Goal: Information Seeking & Learning: Learn about a topic

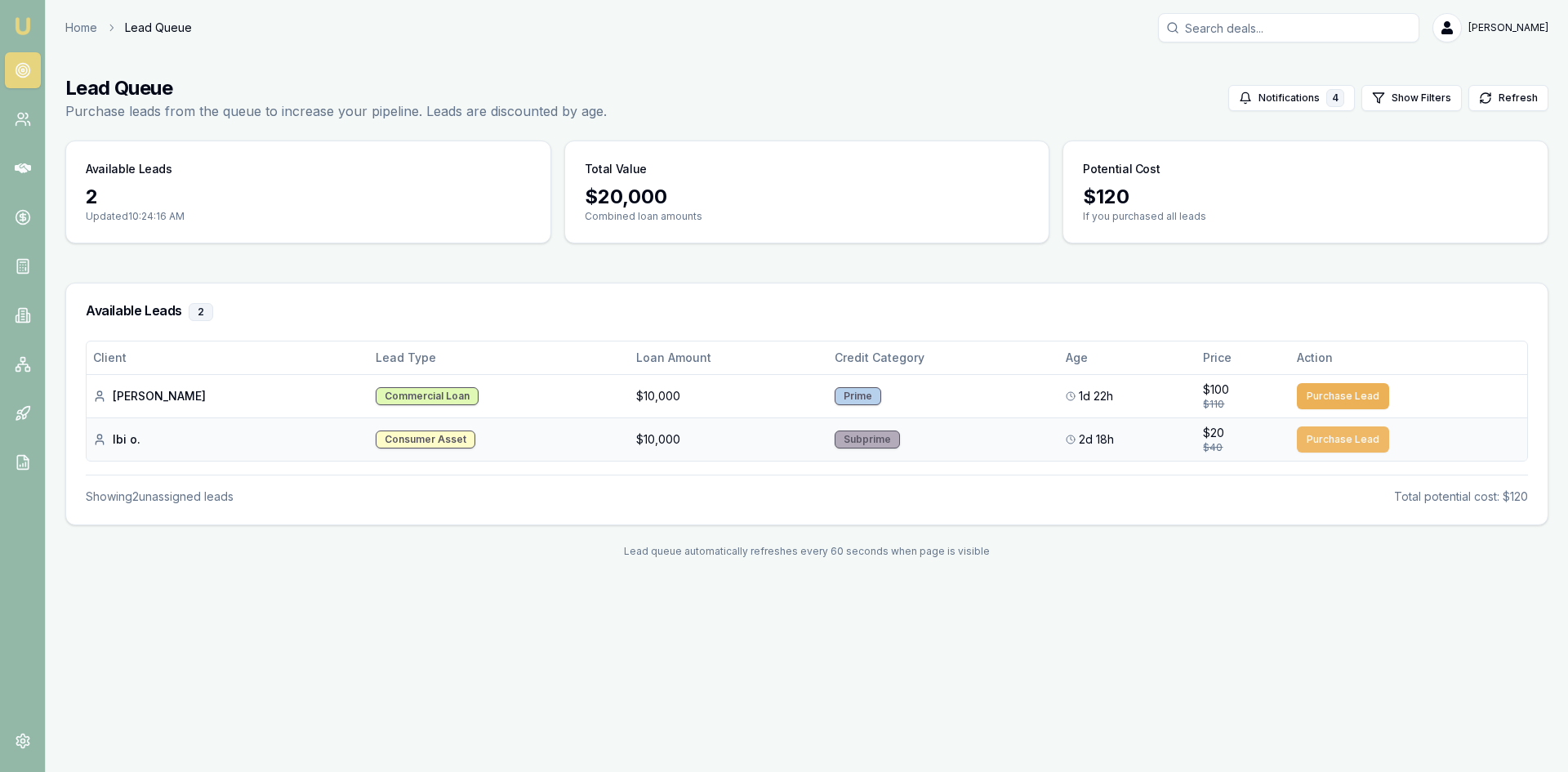
click at [1304, 438] on button "Purchase Lead" at bounding box center [1343, 440] width 92 height 26
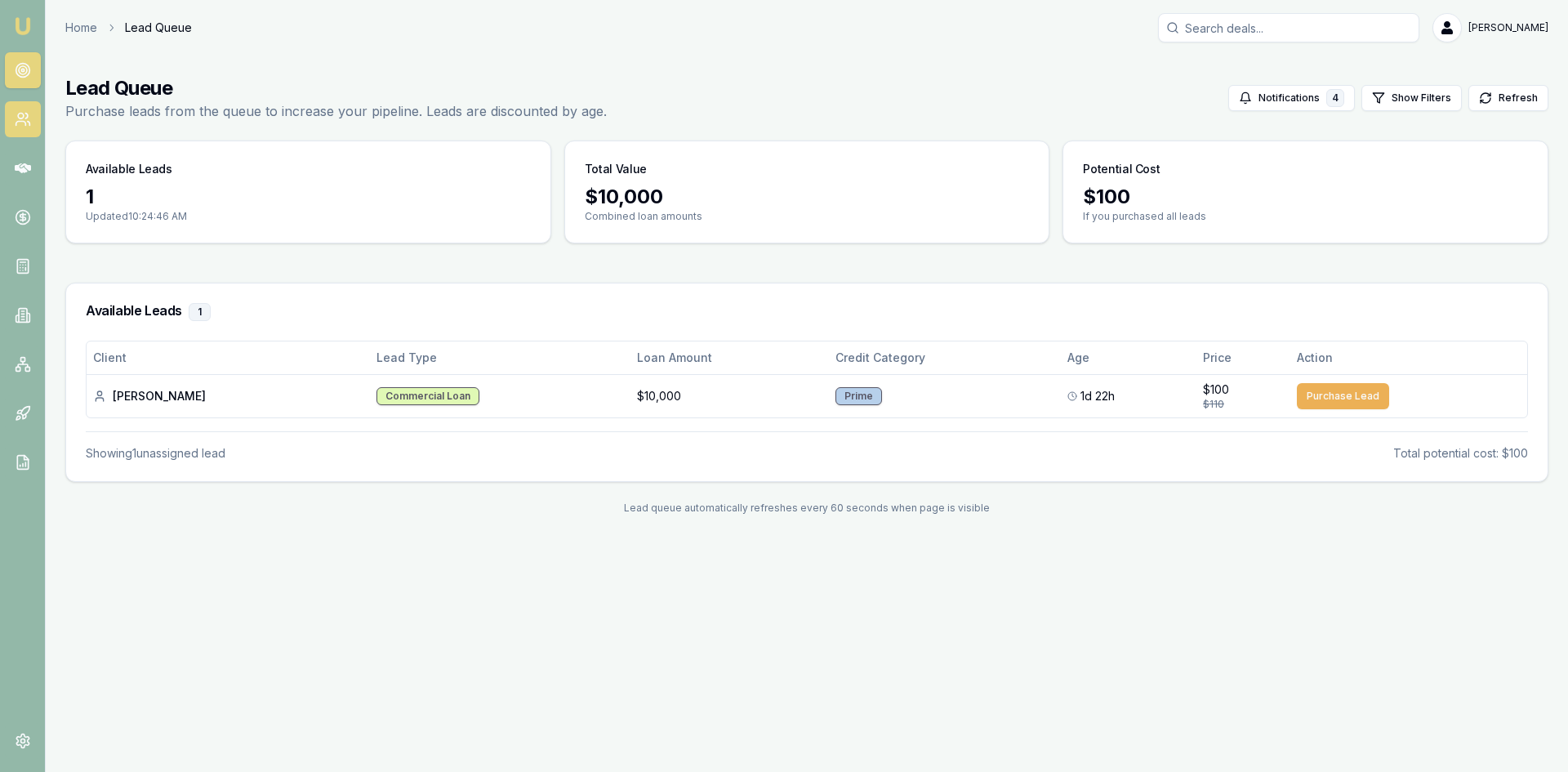
click at [25, 114] on icon at bounding box center [26, 115] width 3 height 5
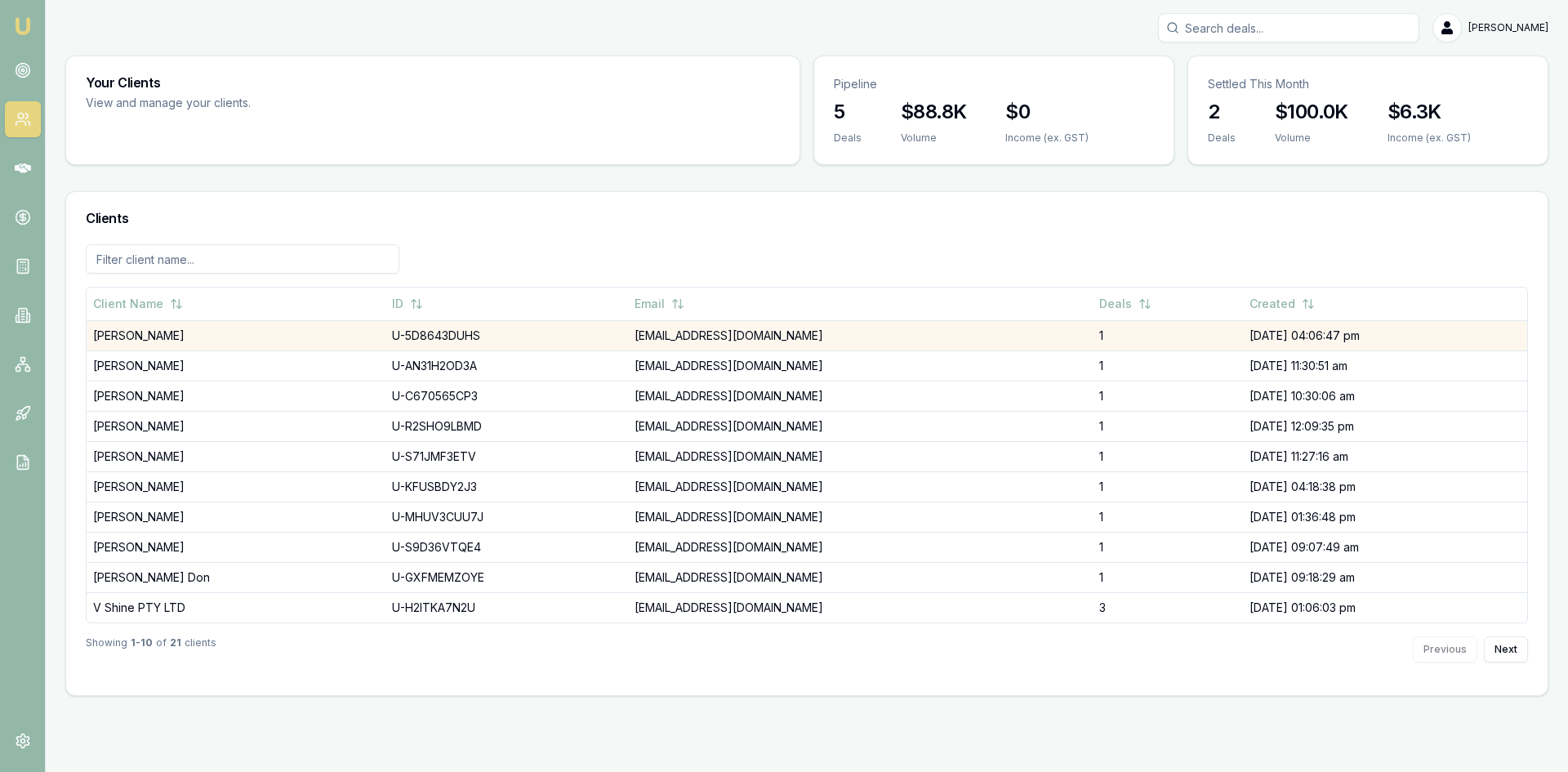
click at [162, 335] on td "[PERSON_NAME]" at bounding box center [235, 335] width 299 height 30
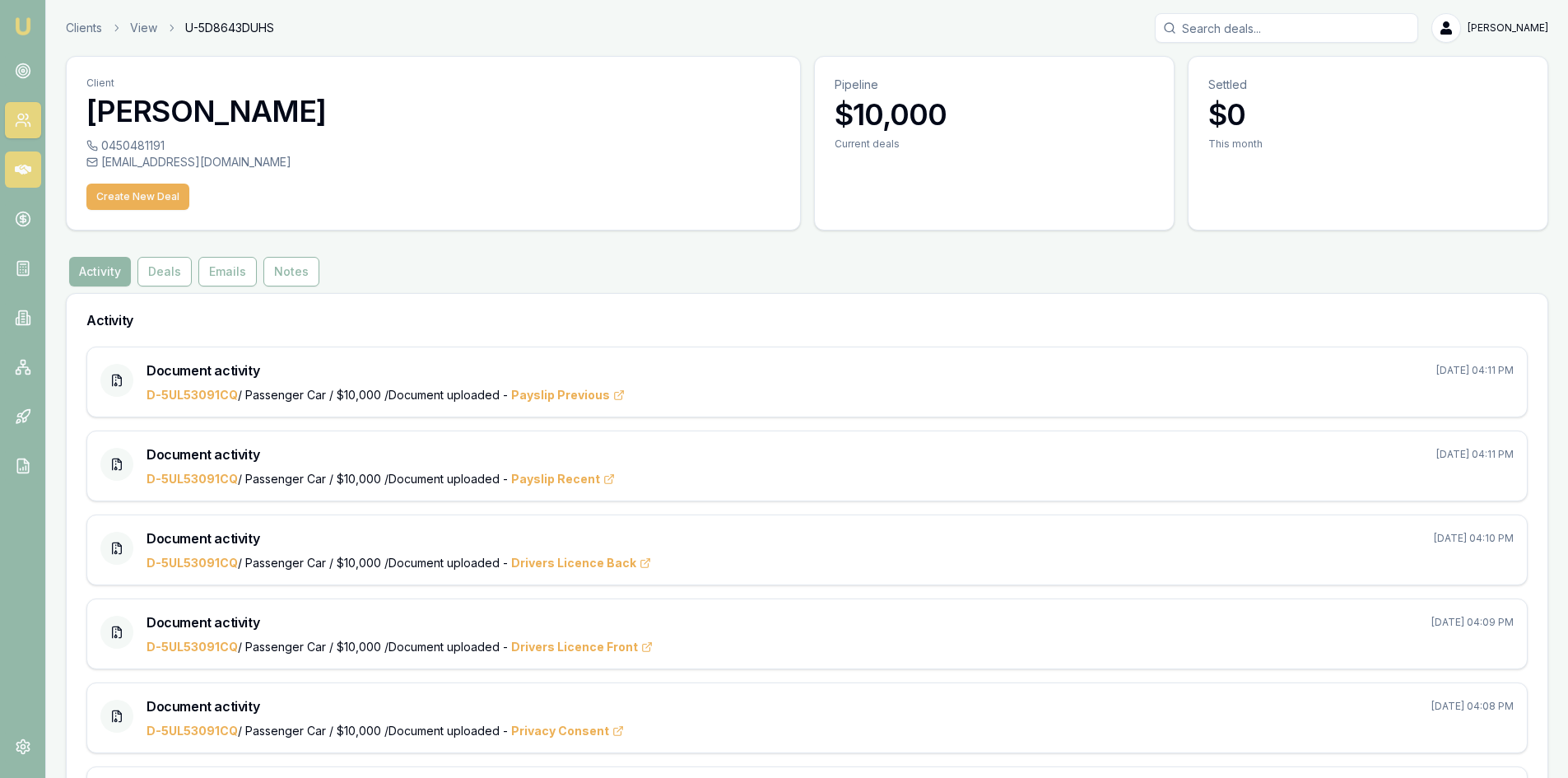
click at [26, 164] on icon at bounding box center [23, 169] width 16 height 16
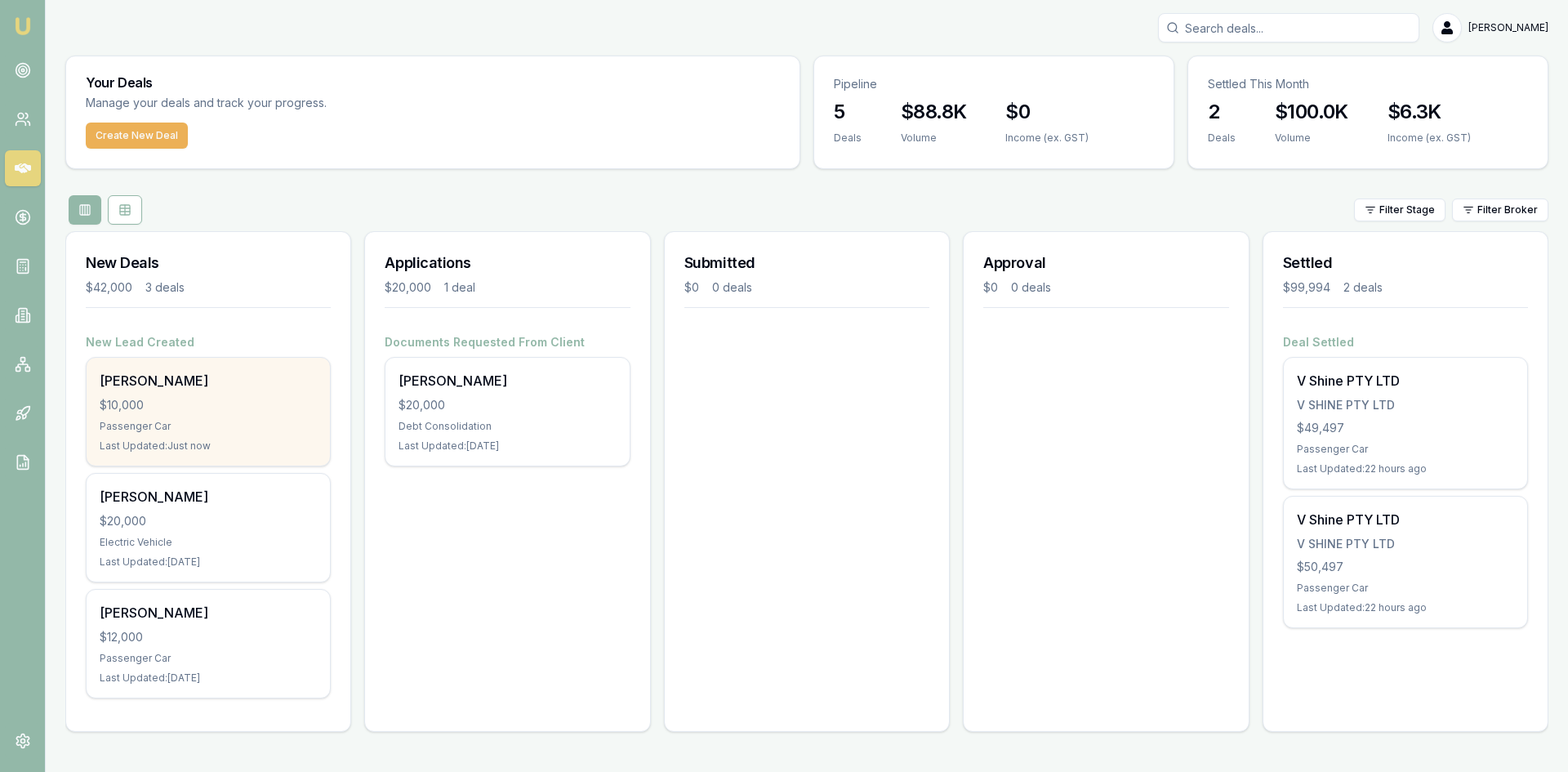
click at [187, 416] on div "Ibi olerenshaw $10,000 Passenger Car Last Updated: Just now" at bounding box center [208, 411] width 244 height 108
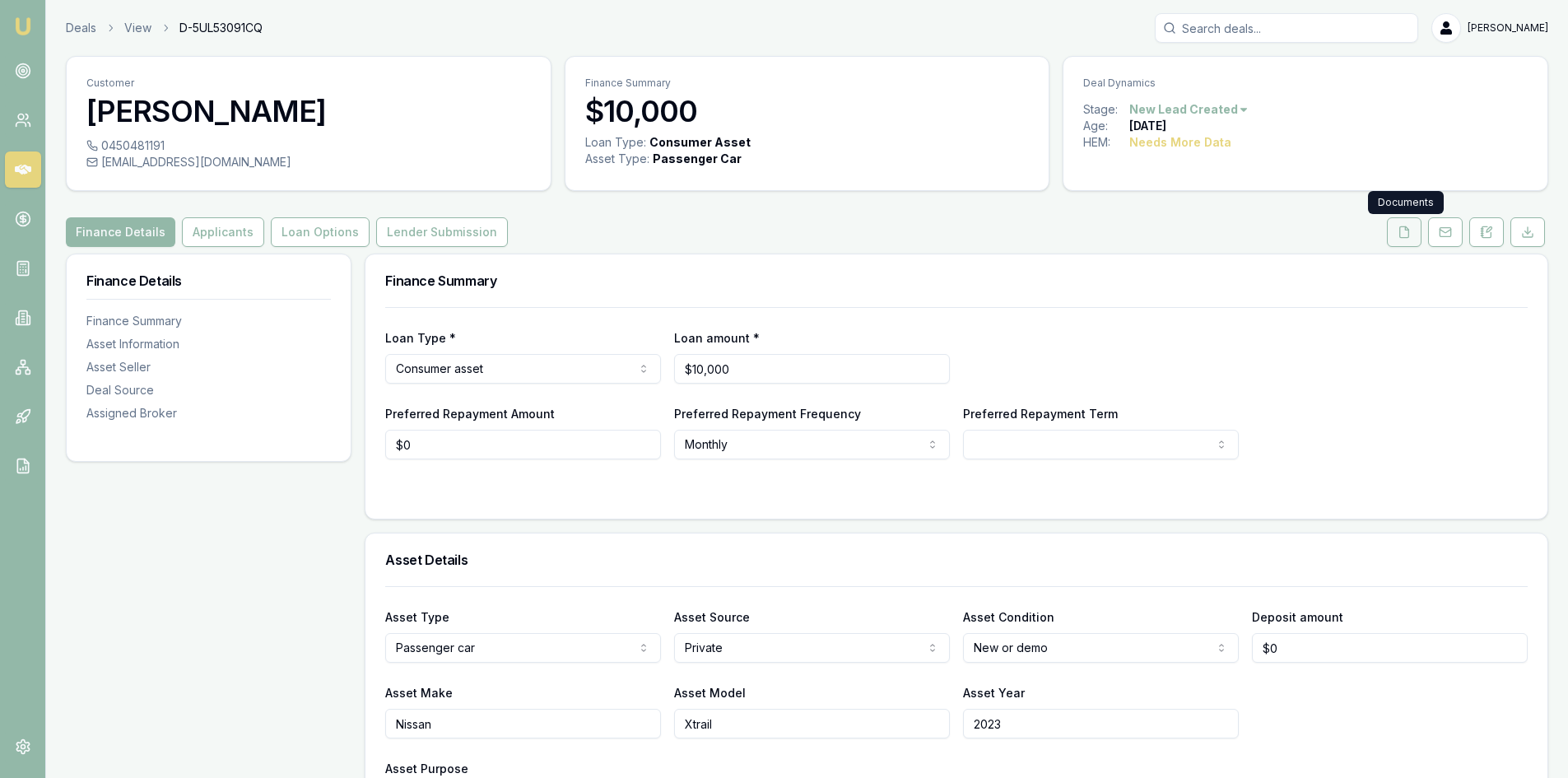
click at [1410, 234] on icon at bounding box center [1404, 233] width 13 height 13
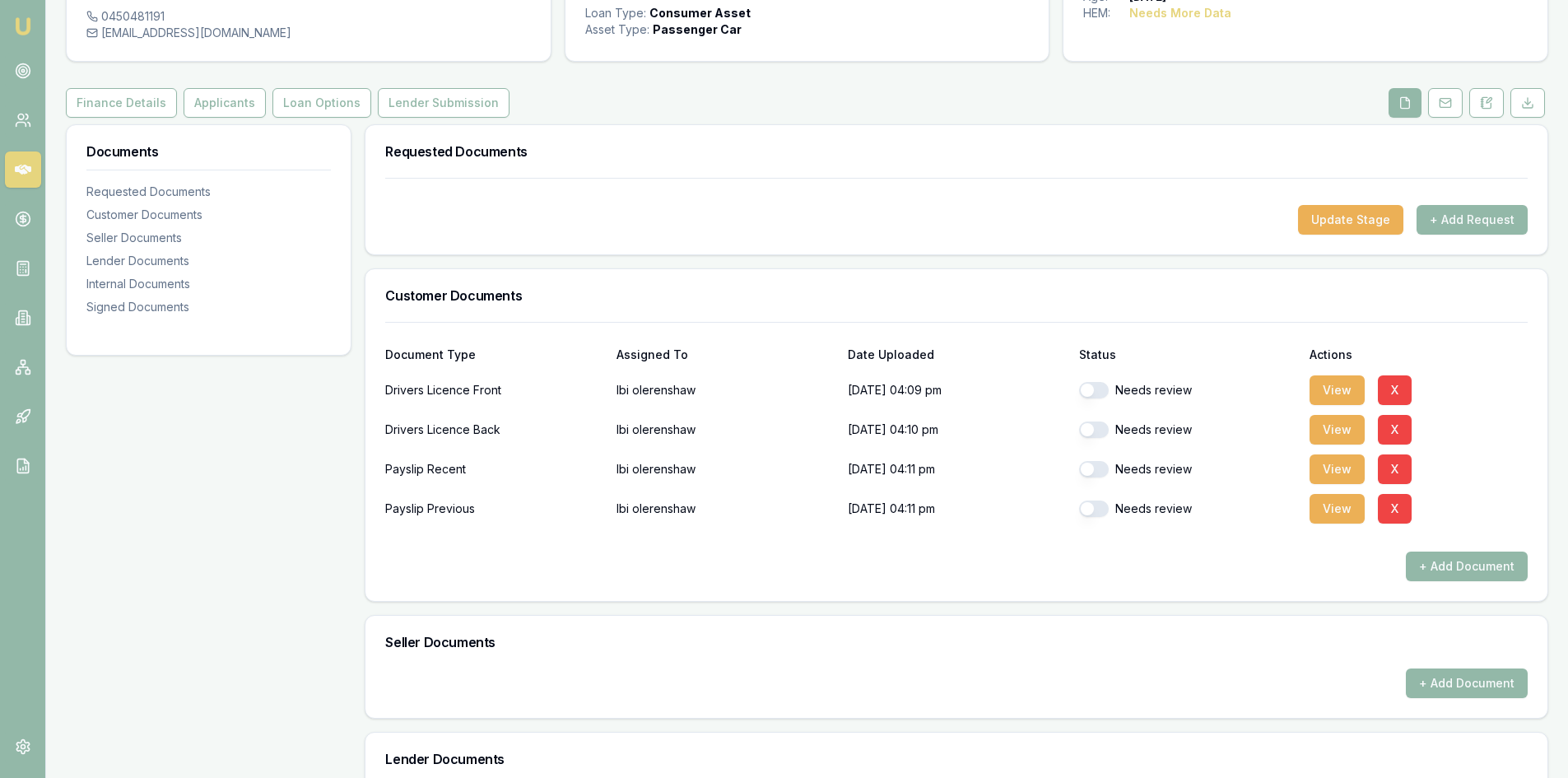
scroll to position [164, 0]
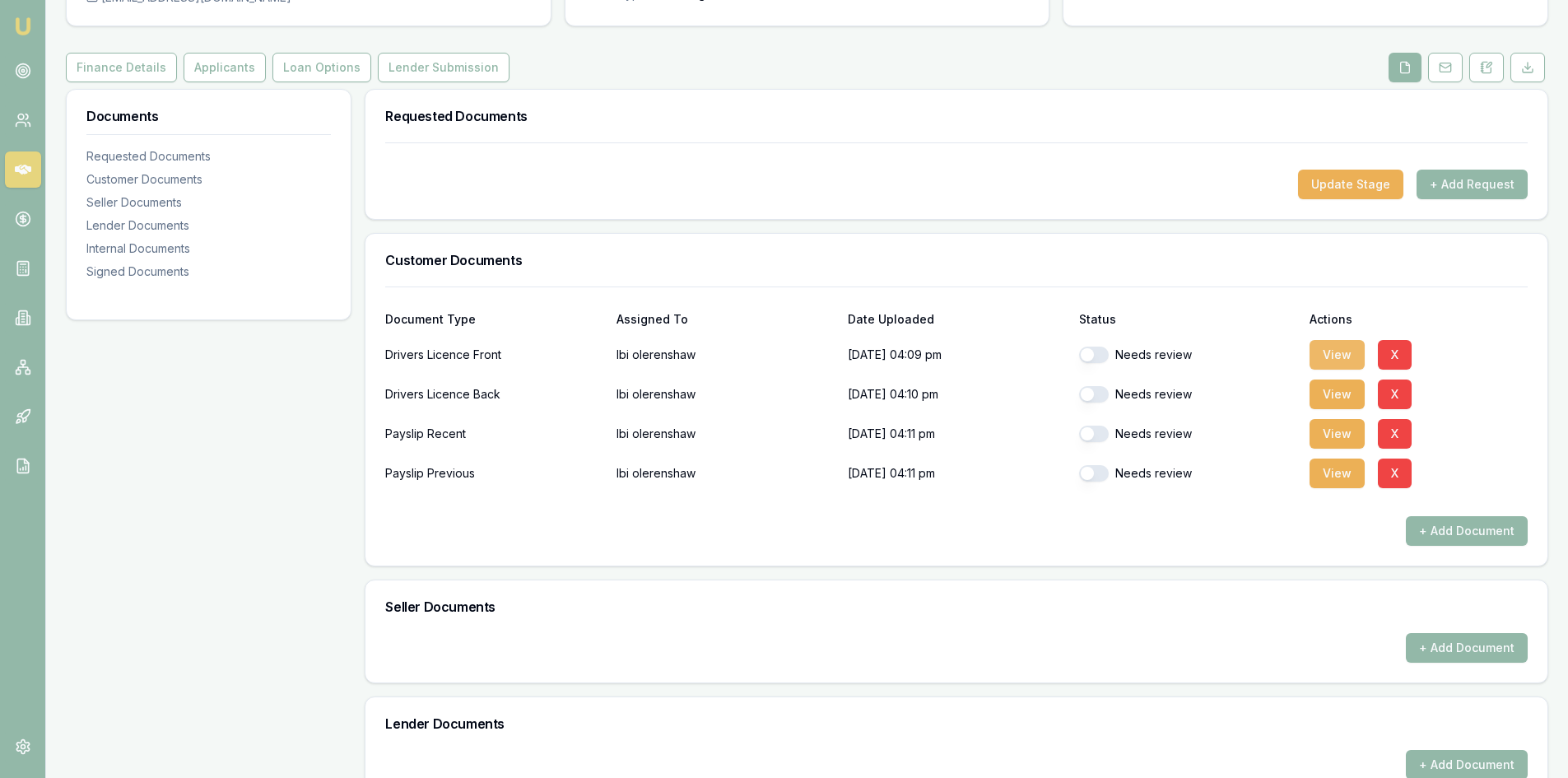
click at [1338, 357] on button "View" at bounding box center [1337, 354] width 55 height 29
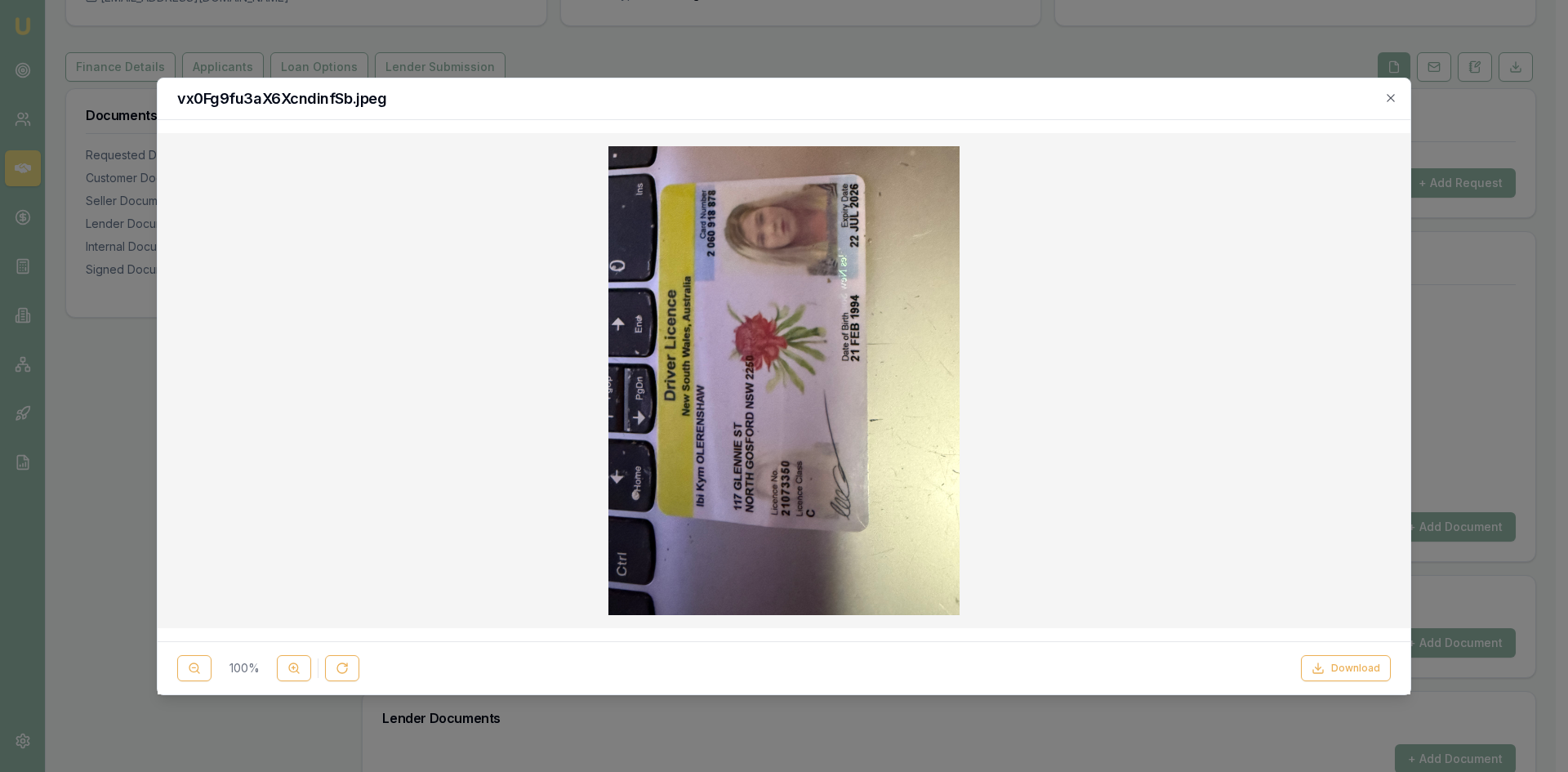
click at [1400, 100] on div "vx0Fg9fu3aX6XcndinfSb.jpeg" at bounding box center [784, 99] width 1253 height 41
click at [1395, 98] on icon "button" at bounding box center [1391, 98] width 13 height 13
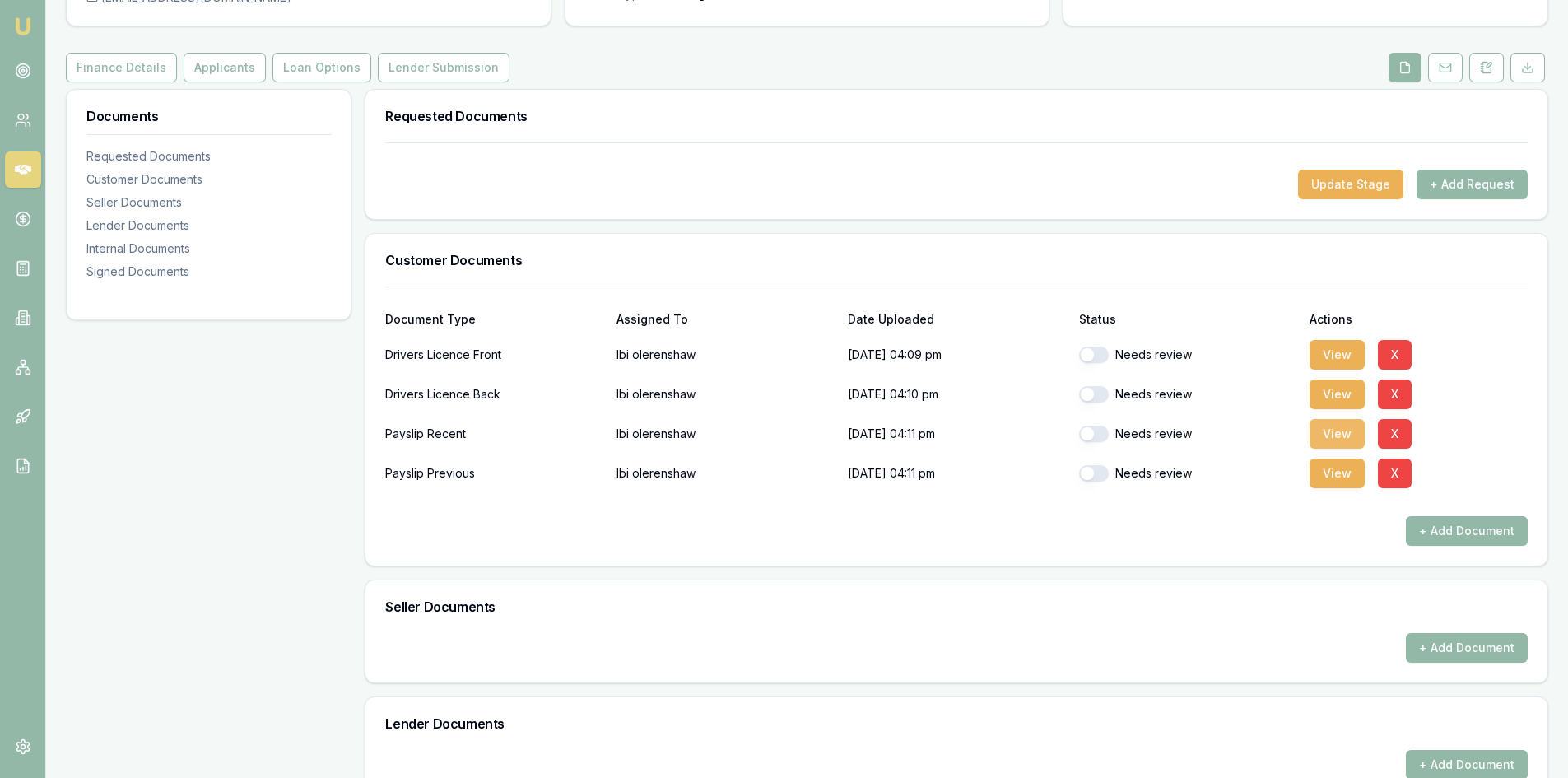
click at [1325, 434] on button "View" at bounding box center [1337, 433] width 55 height 29
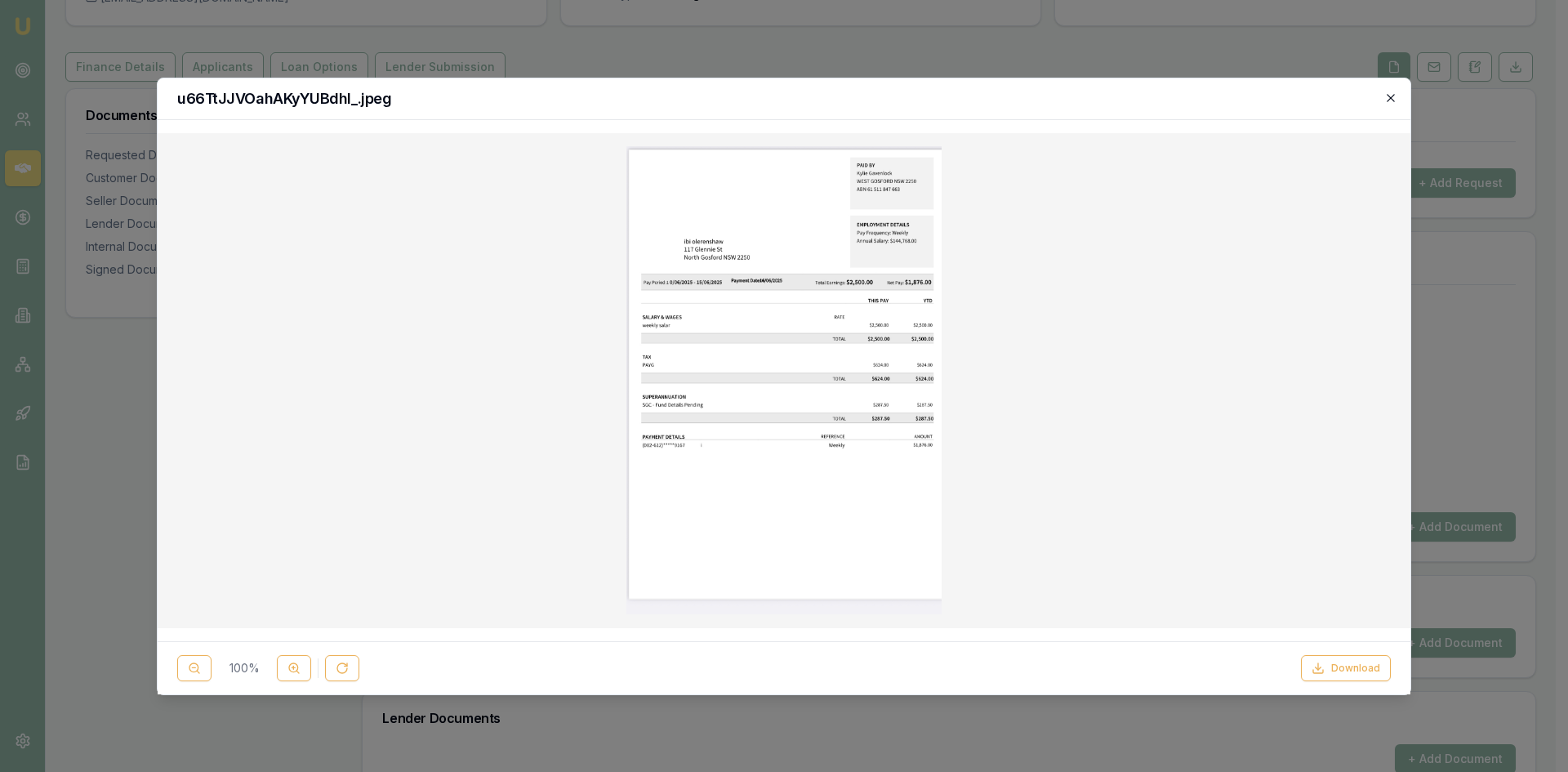
click at [1386, 98] on icon "button" at bounding box center [1391, 98] width 13 height 13
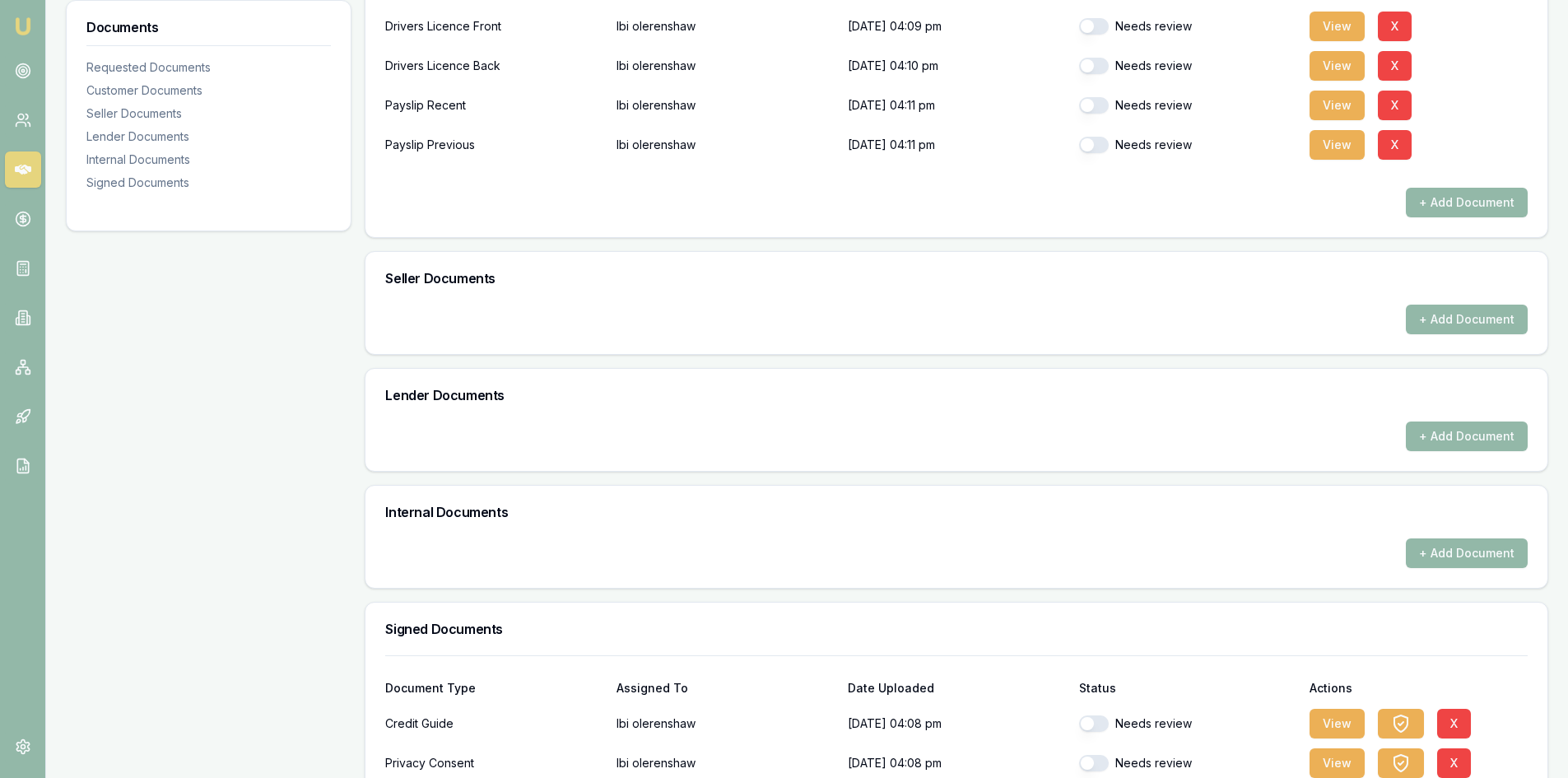
scroll to position [624, 0]
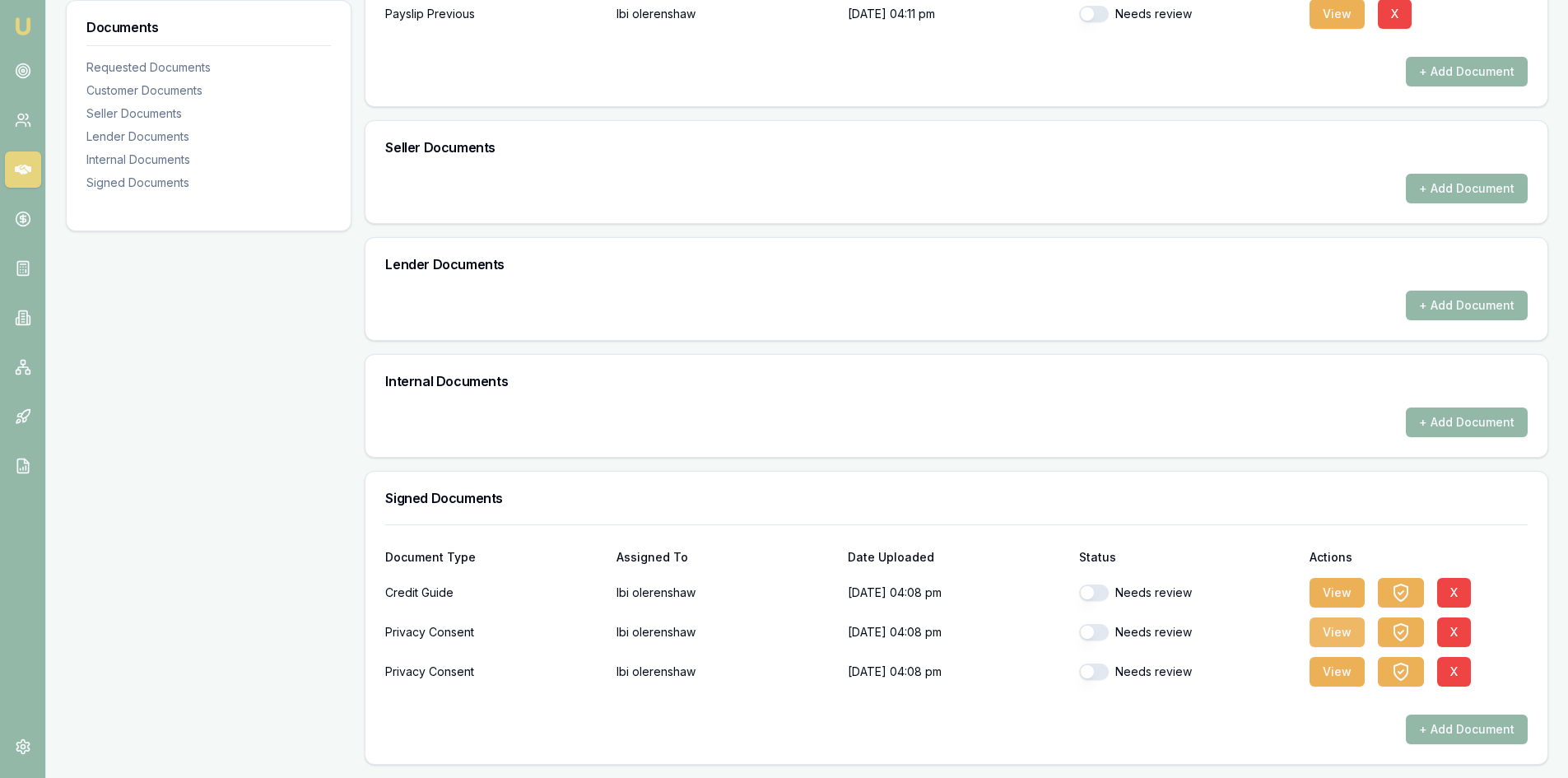
click at [1325, 625] on button "View" at bounding box center [1337, 631] width 55 height 29
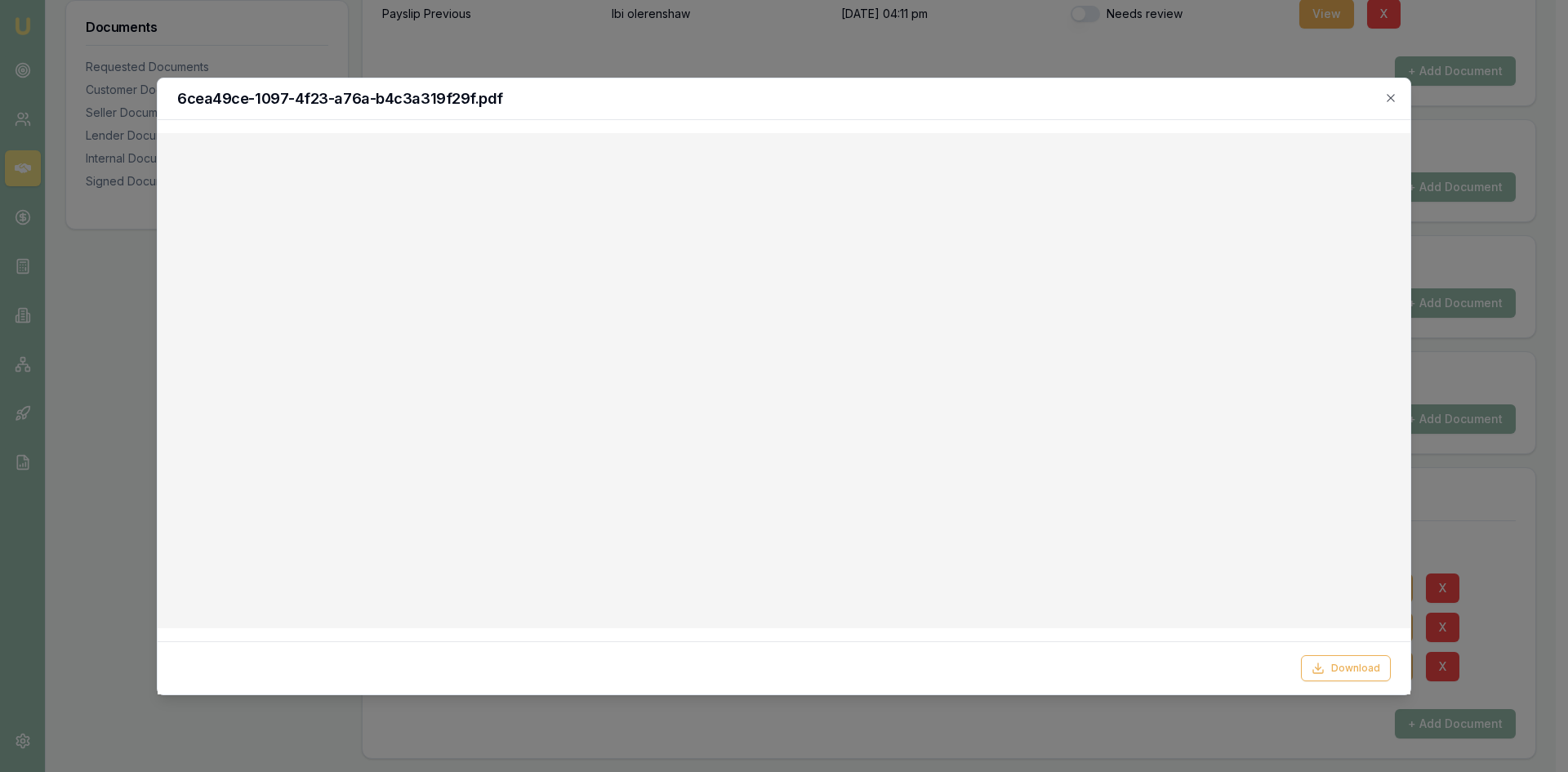
click at [1390, 89] on div "6cea49ce-1097-4f23-a76a-b4c3a319f29f.pdf" at bounding box center [784, 99] width 1253 height 41
click at [1385, 98] on icon "button" at bounding box center [1391, 98] width 13 height 13
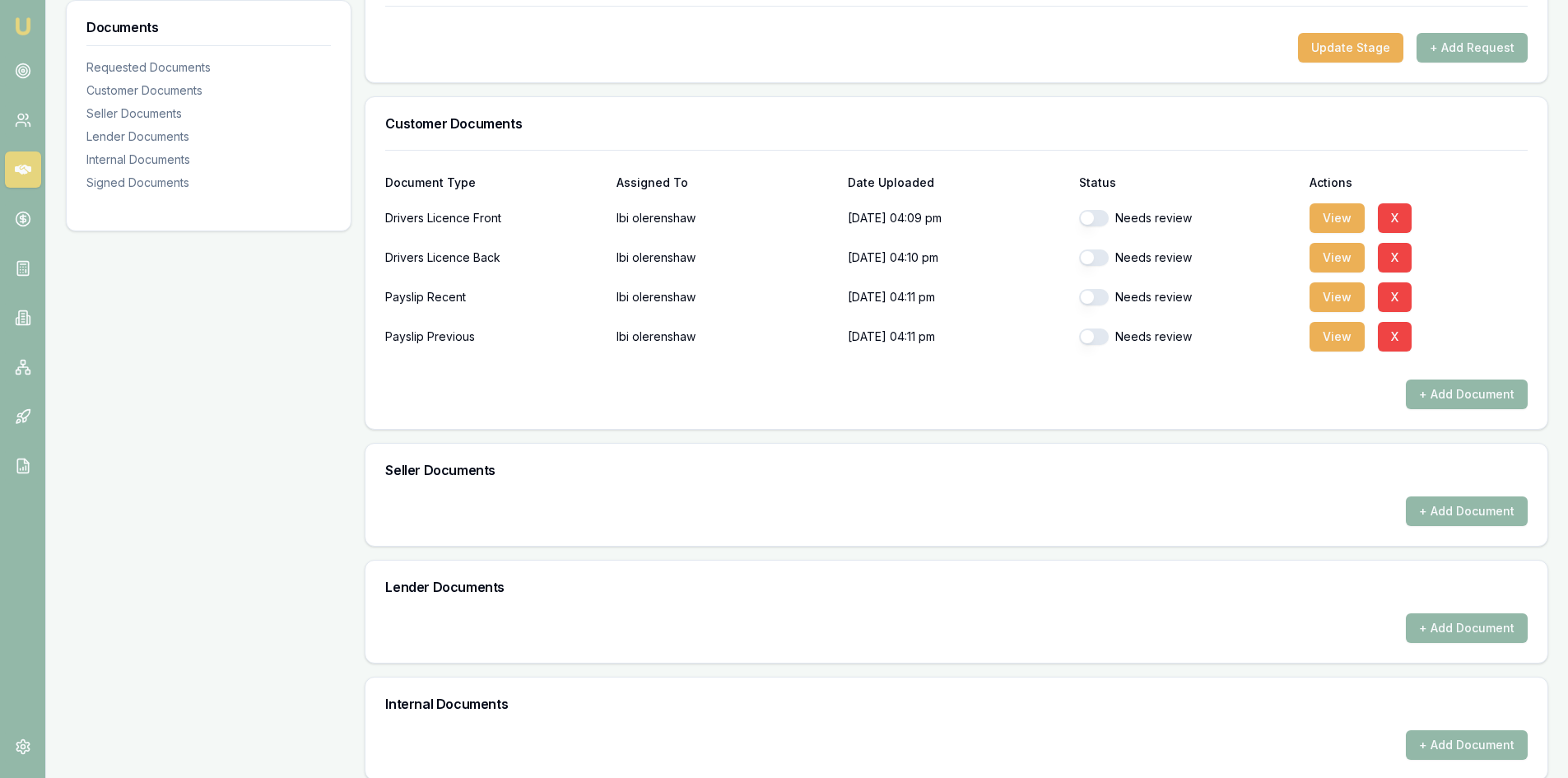
scroll to position [0, 0]
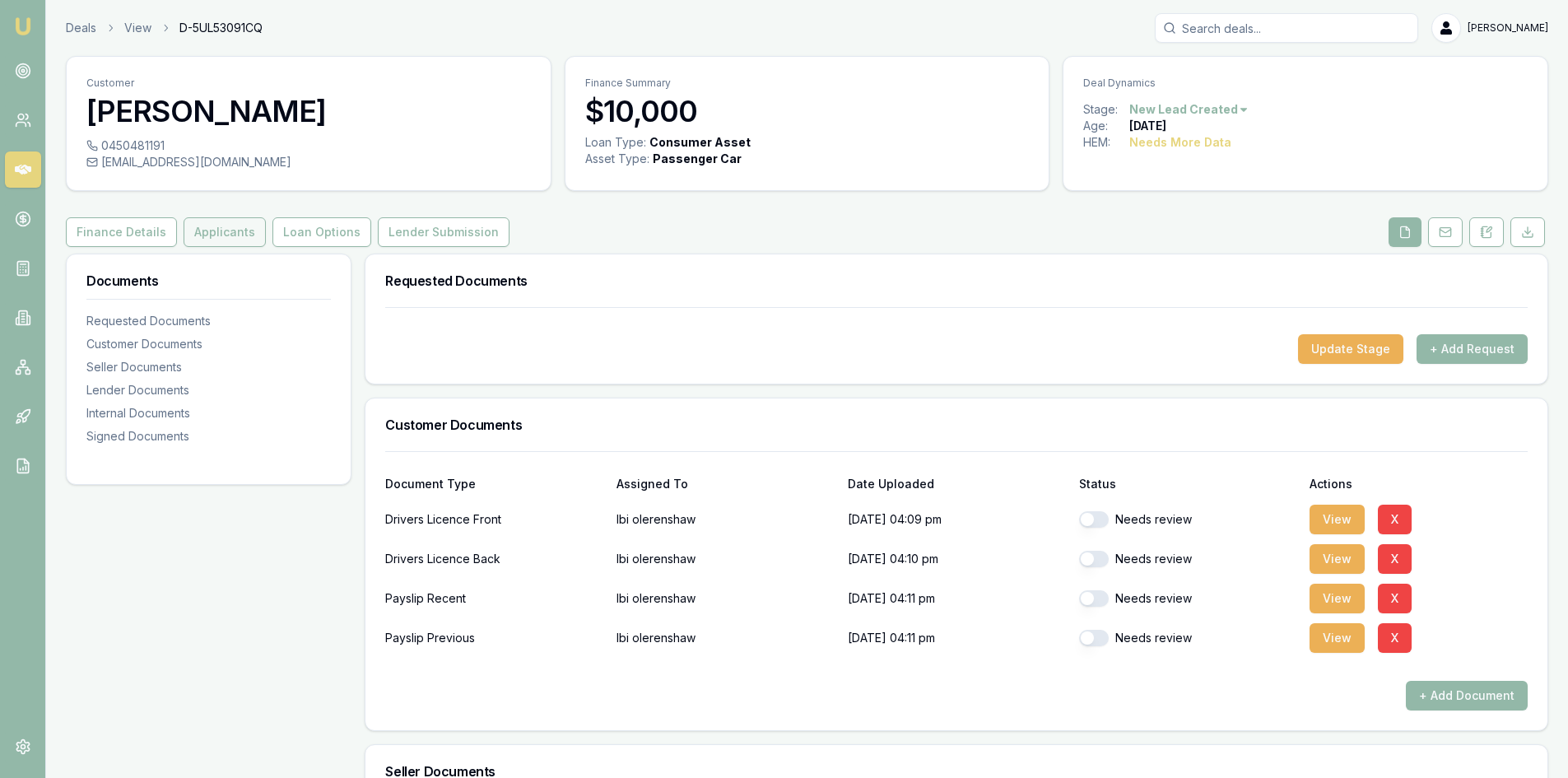
click at [213, 241] on button "Applicants" at bounding box center [224, 232] width 82 height 29
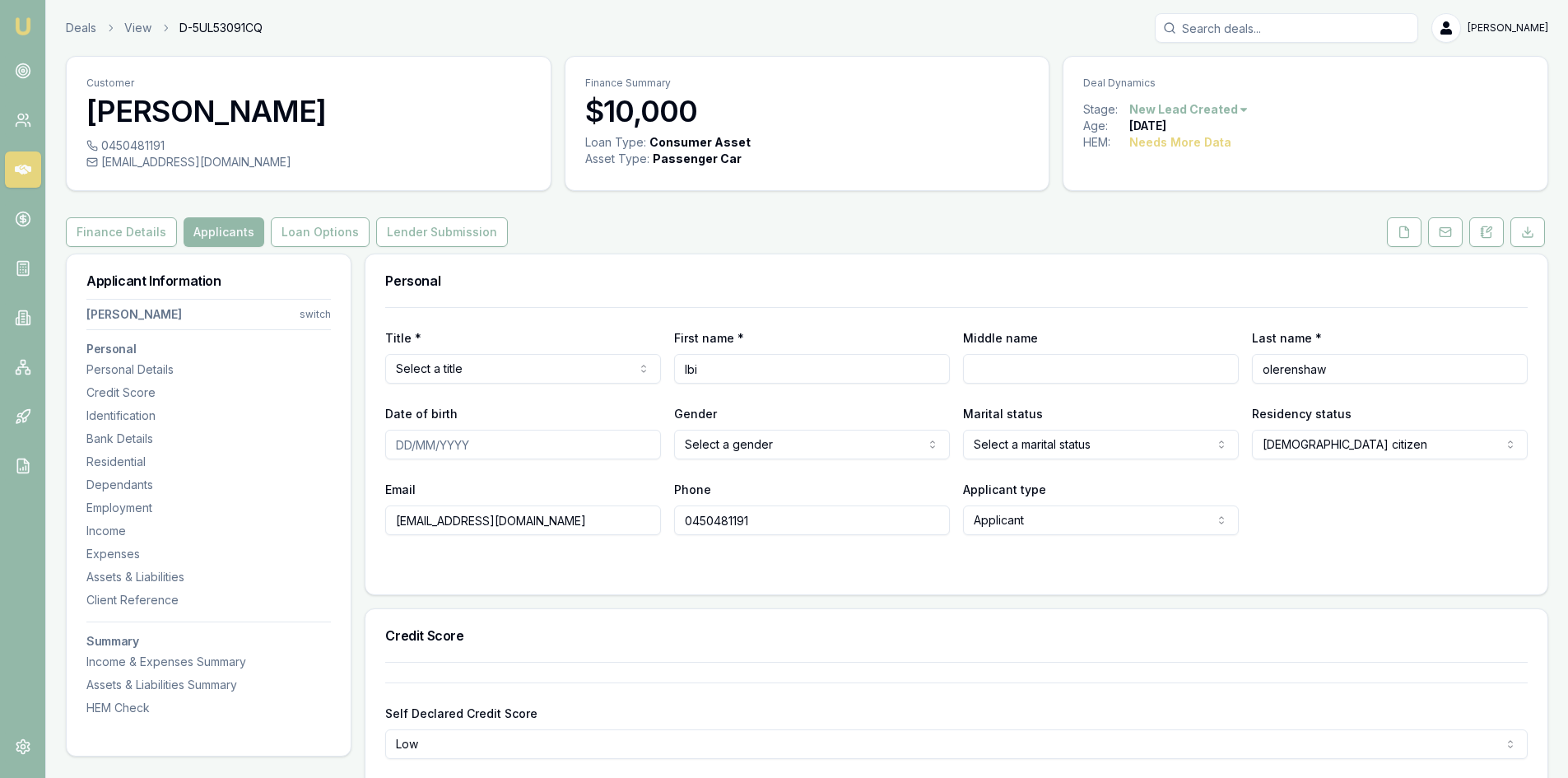
click at [1408, 230] on polyline at bounding box center [1406, 228] width 3 height 3
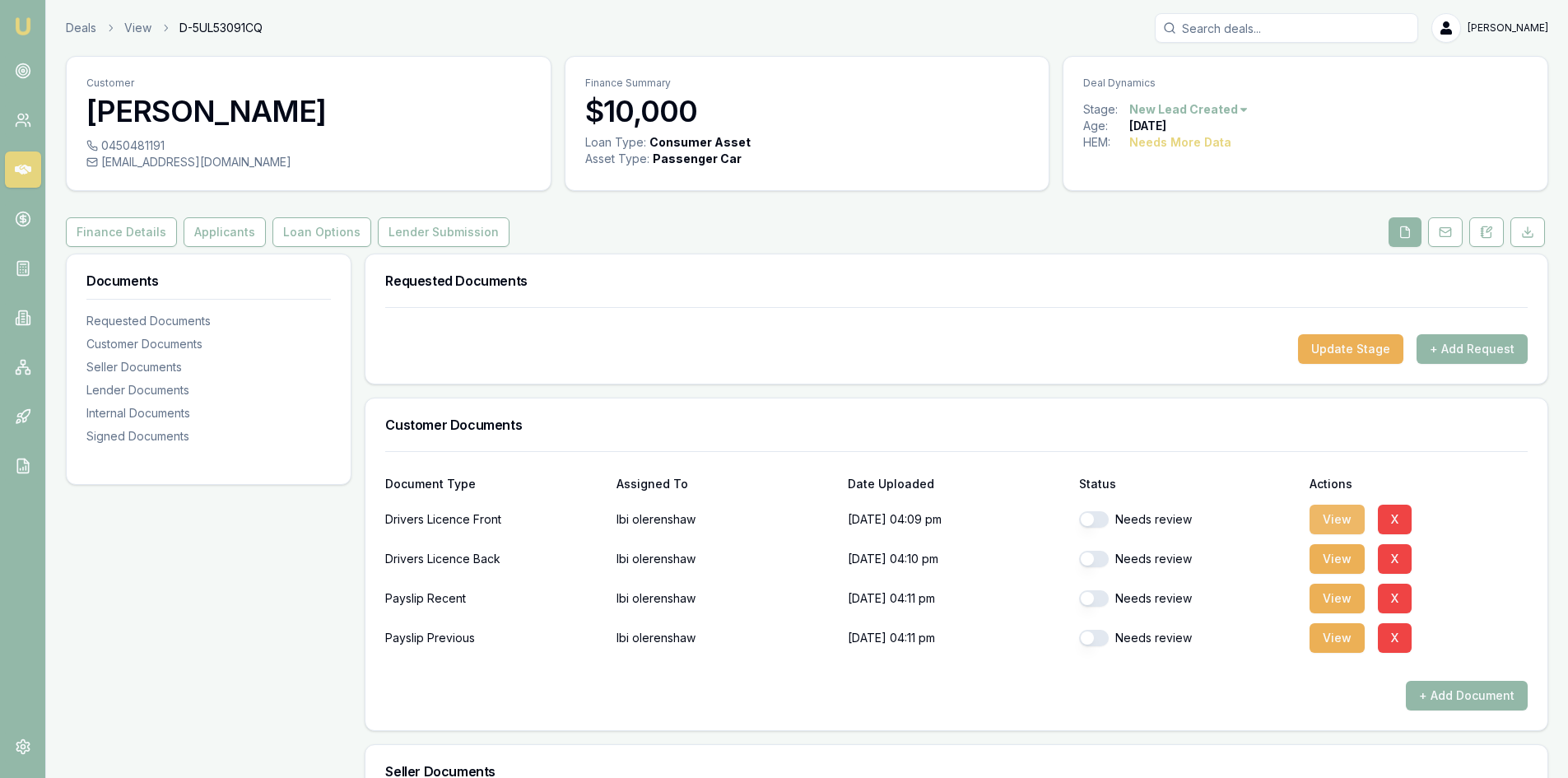
click at [1316, 511] on button "View" at bounding box center [1337, 519] width 55 height 29
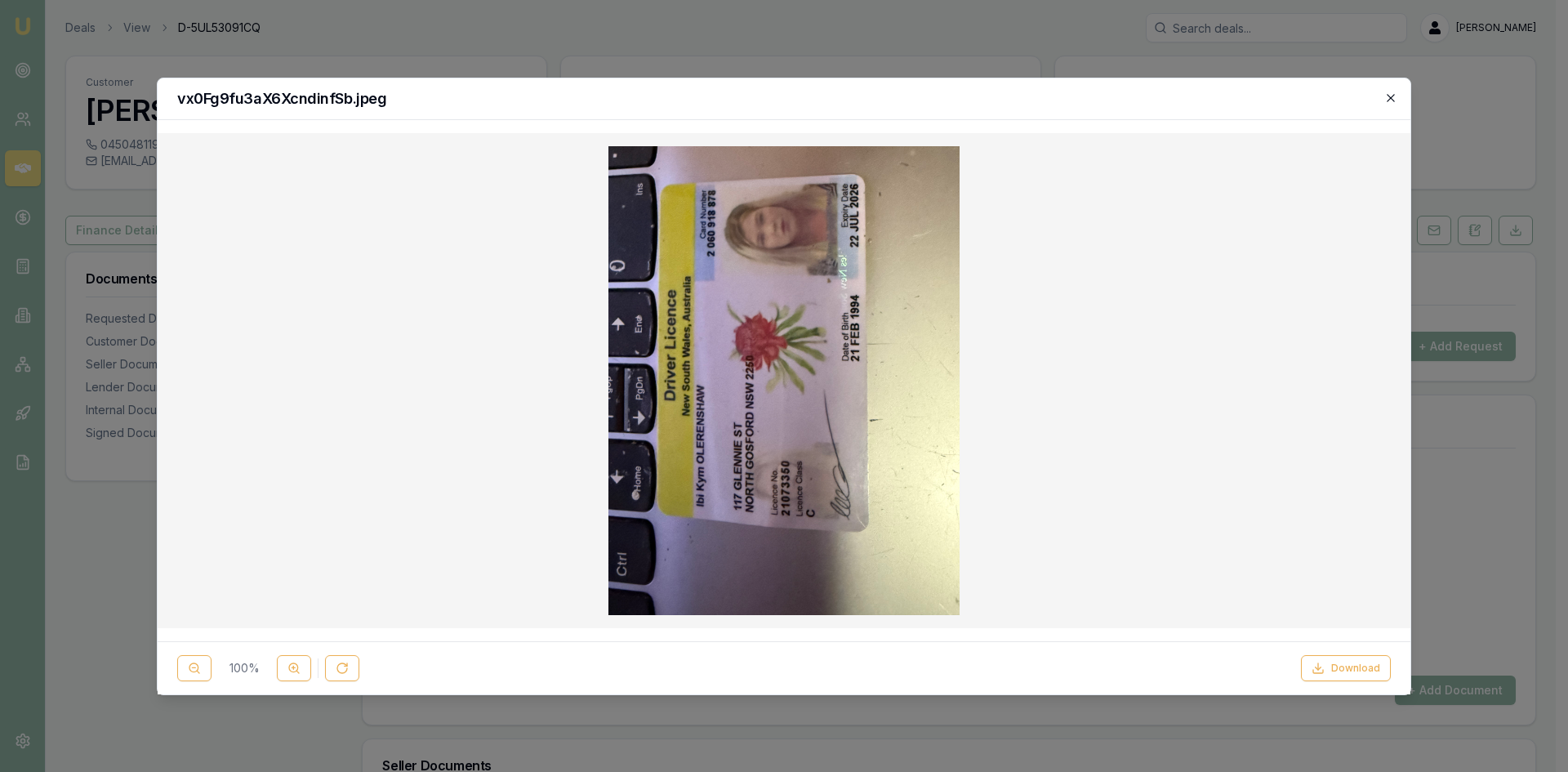
click at [1395, 104] on icon "button" at bounding box center [1391, 98] width 13 height 13
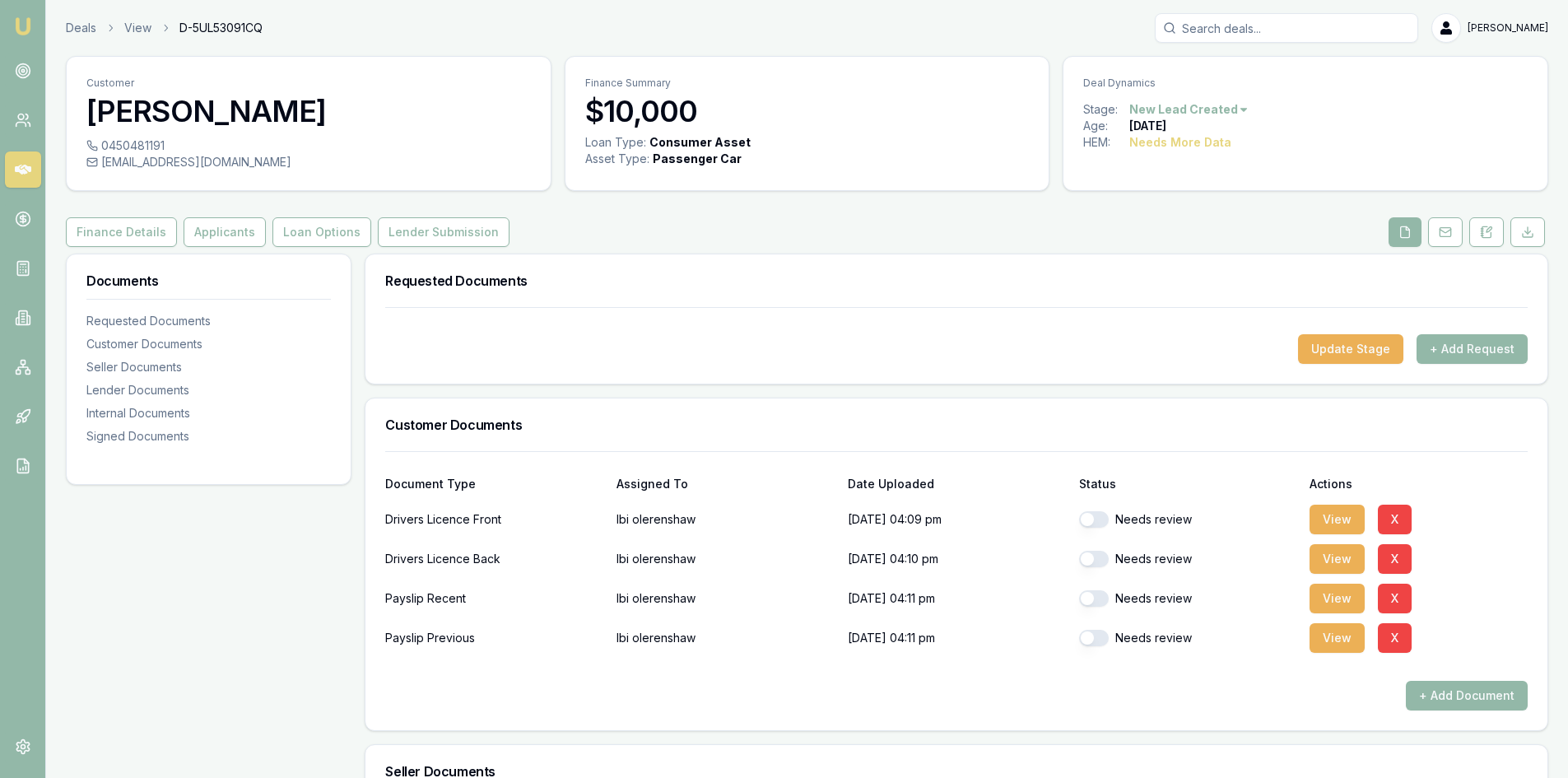
click at [1097, 523] on button "button" at bounding box center [1094, 519] width 29 height 16
checkbox input "true"
click at [1337, 549] on button "View" at bounding box center [1337, 559] width 55 height 29
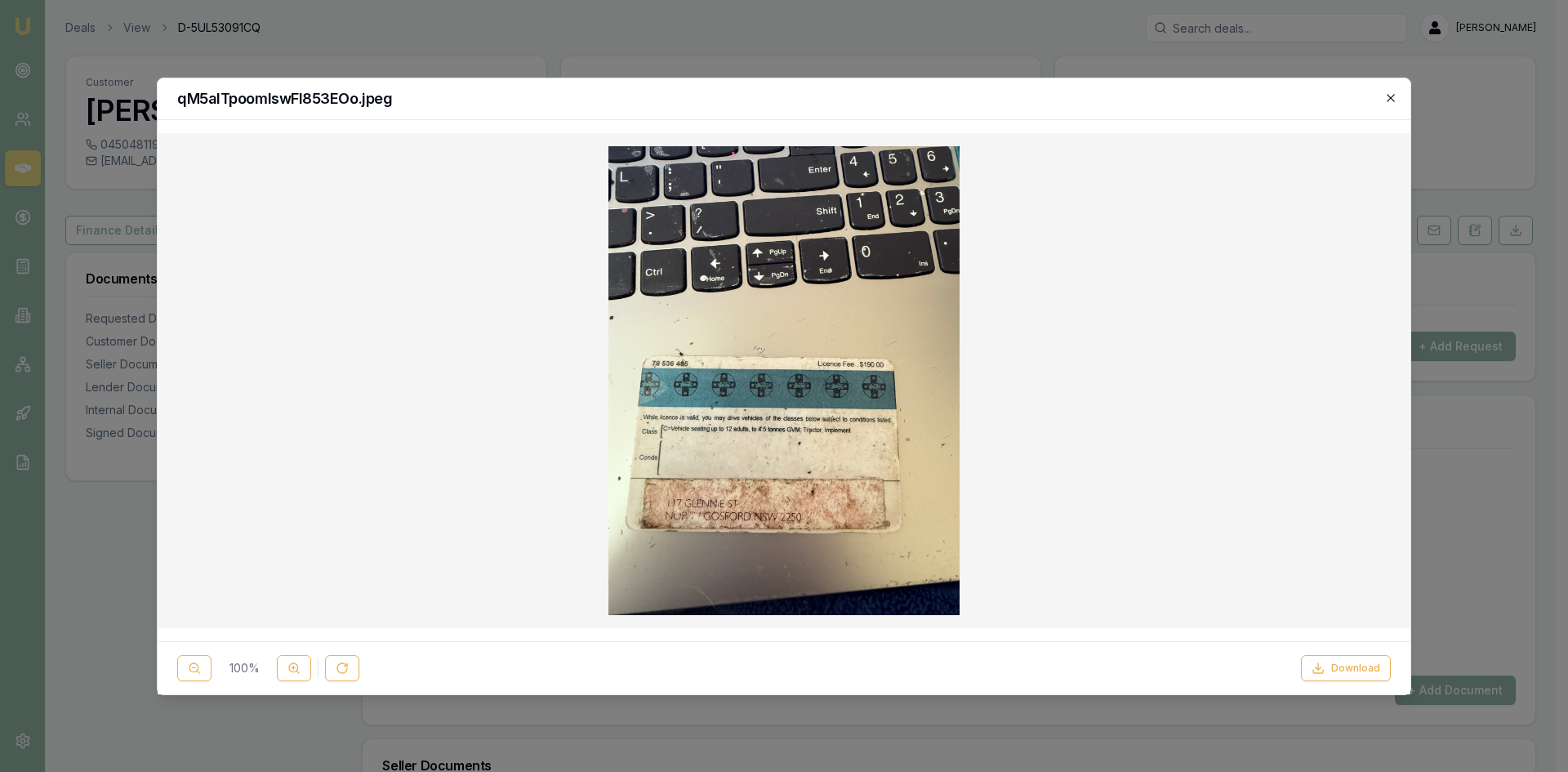
click at [1387, 99] on icon "button" at bounding box center [1391, 98] width 13 height 13
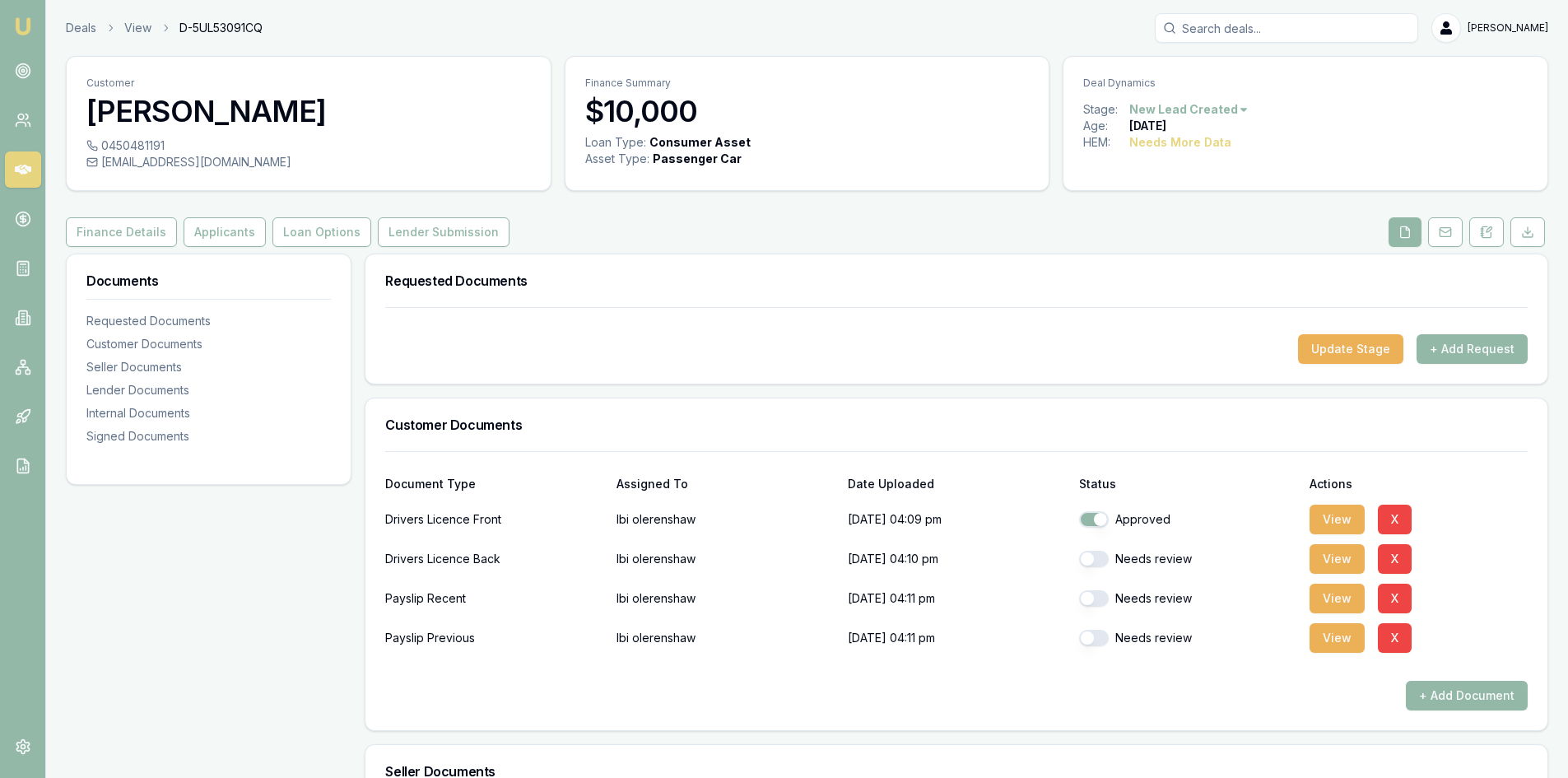
click at [1094, 564] on button "button" at bounding box center [1094, 559] width 29 height 16
checkbox input "true"
click at [1320, 595] on button "View" at bounding box center [1337, 597] width 55 height 29
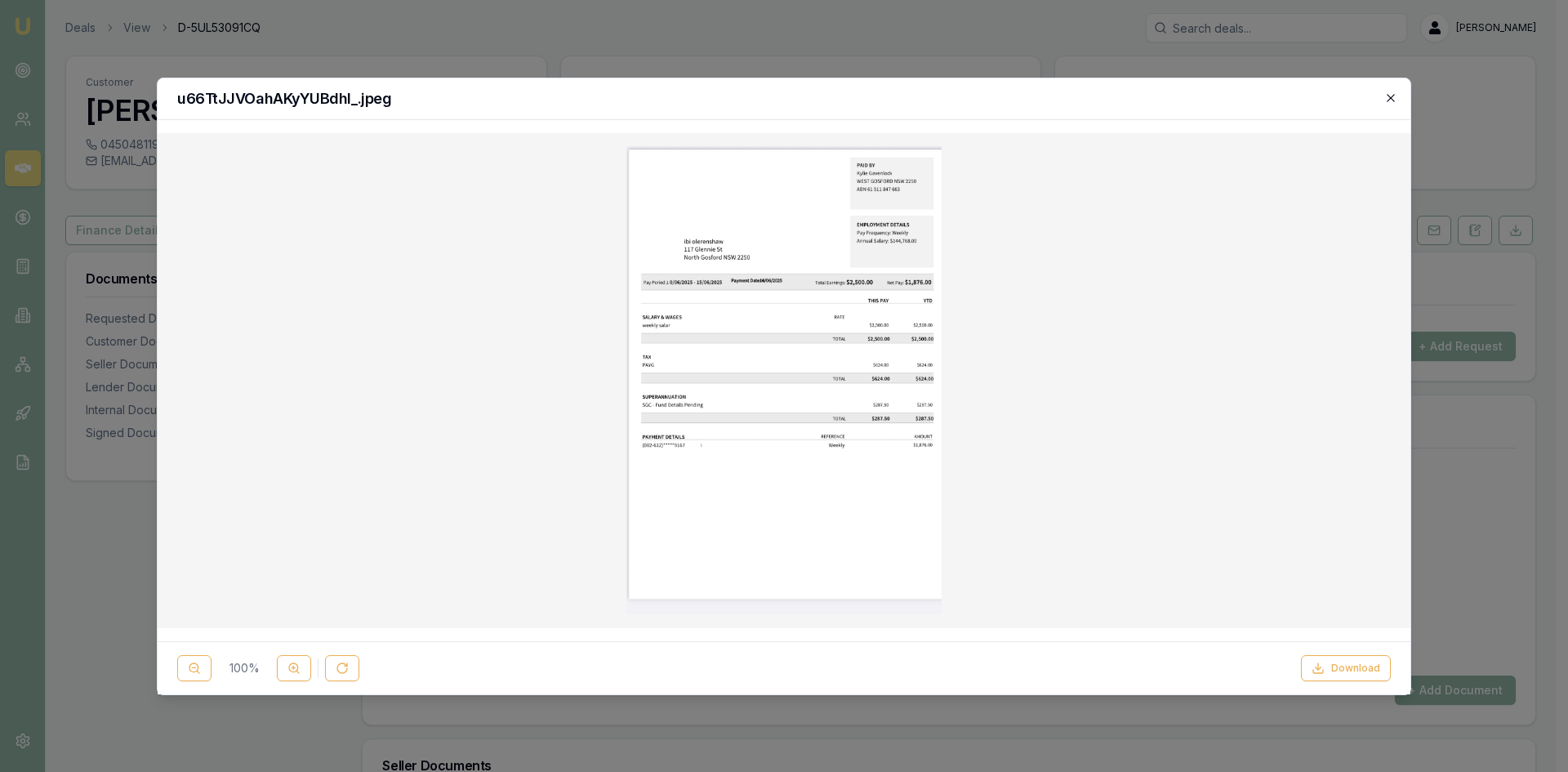
click at [1387, 98] on icon "button" at bounding box center [1391, 98] width 13 height 13
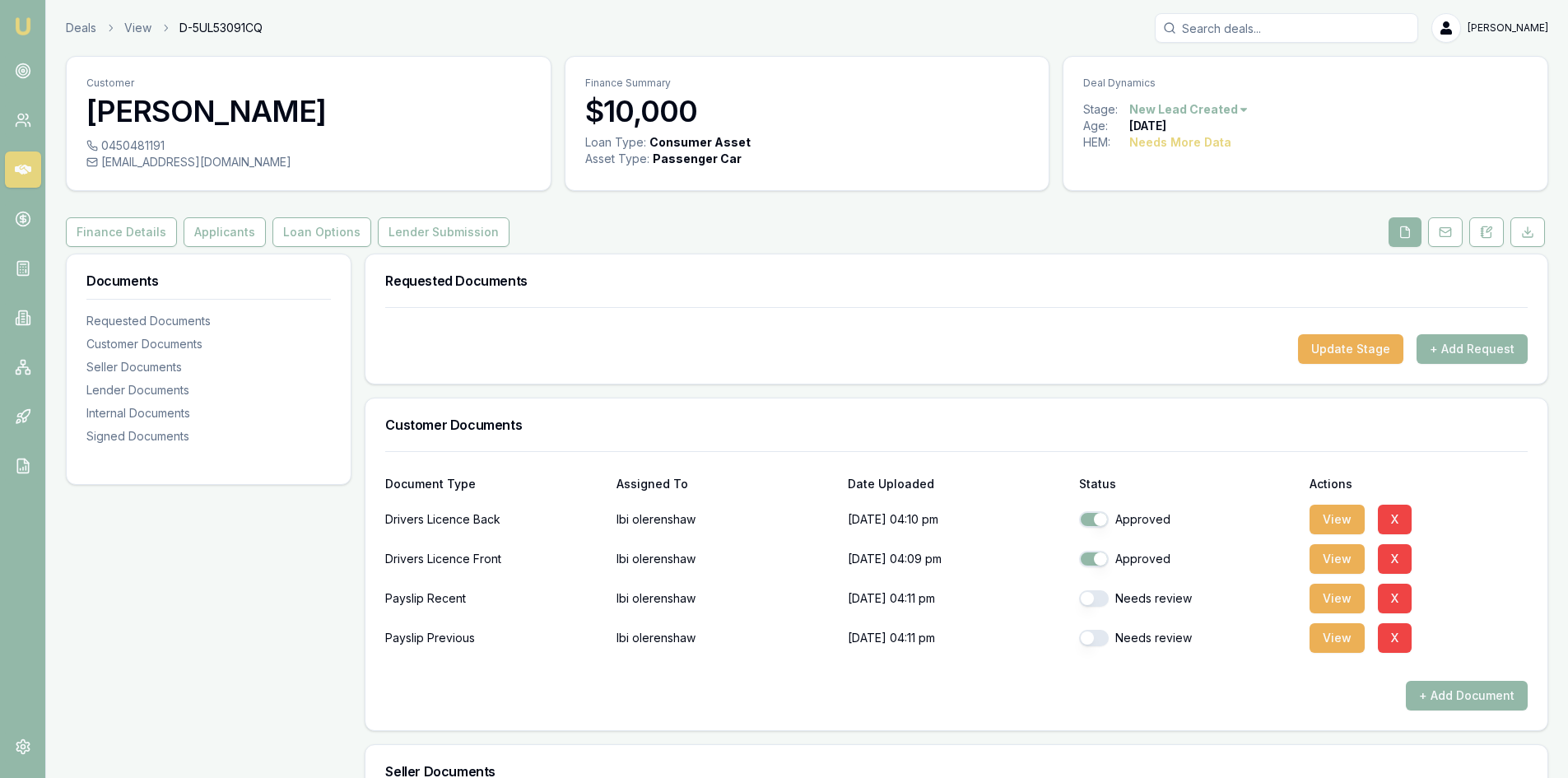
scroll to position [624, 0]
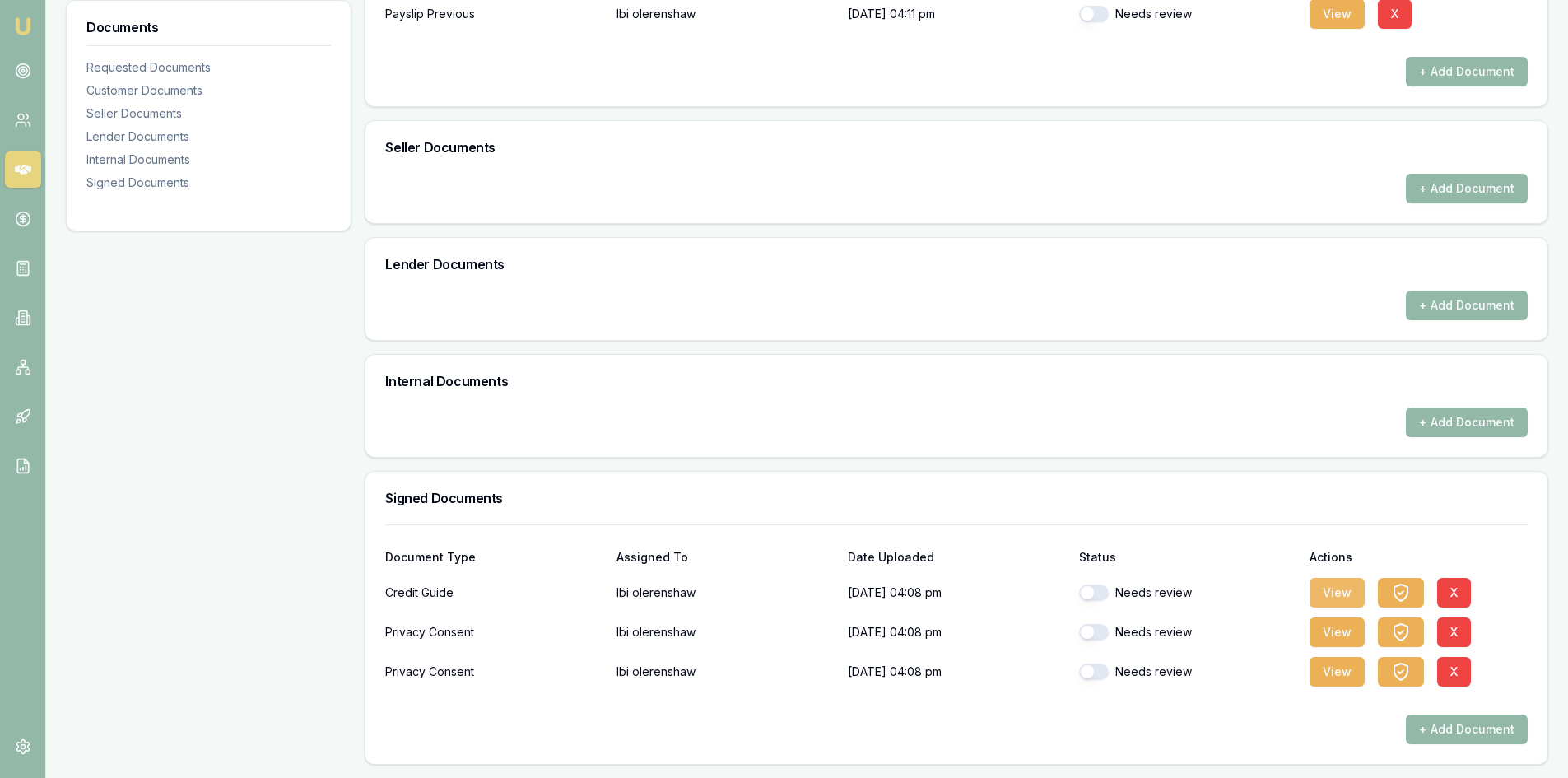
click at [1318, 584] on button "View" at bounding box center [1337, 592] width 55 height 29
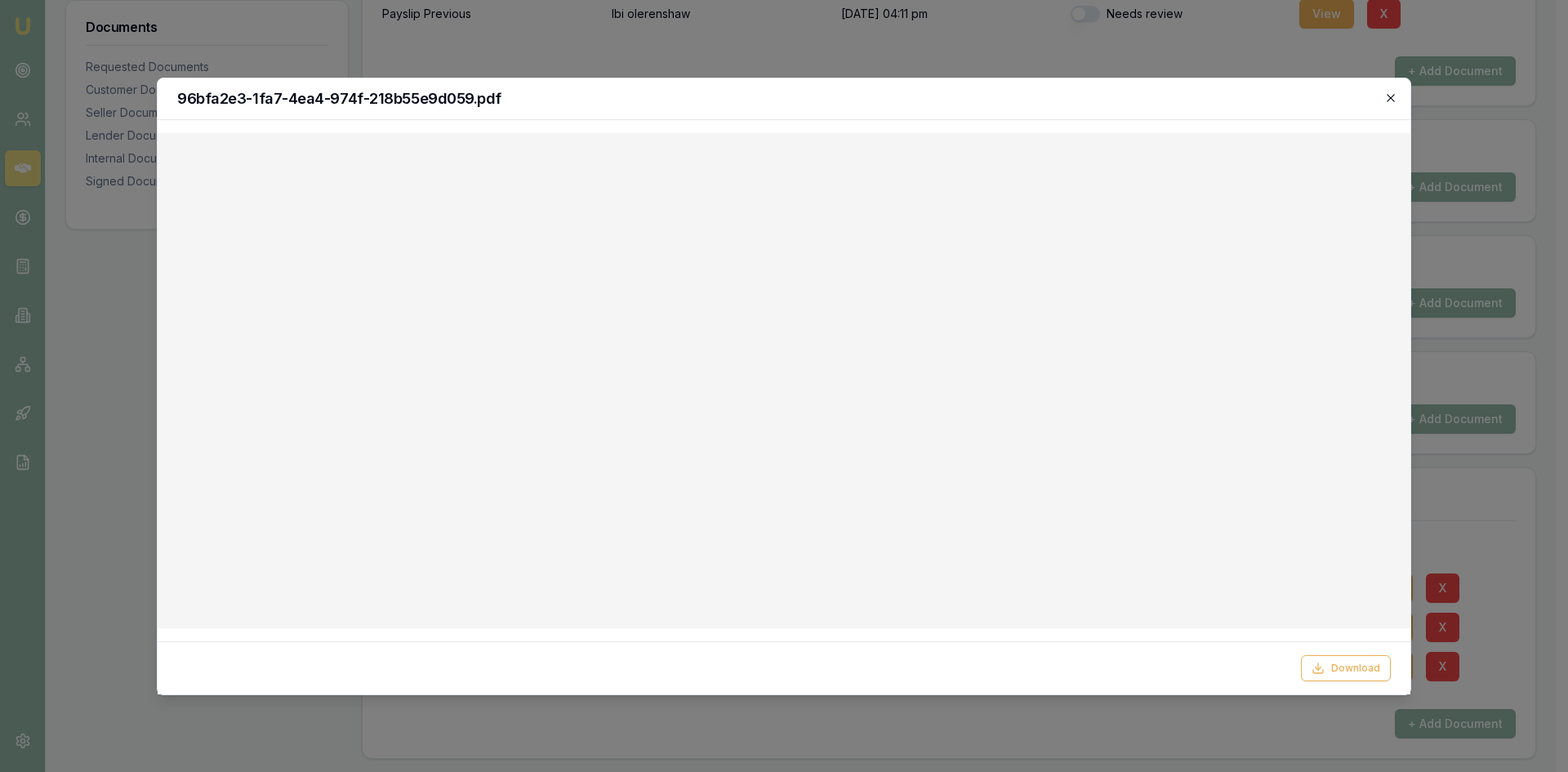
click at [1388, 93] on icon "button" at bounding box center [1391, 98] width 13 height 13
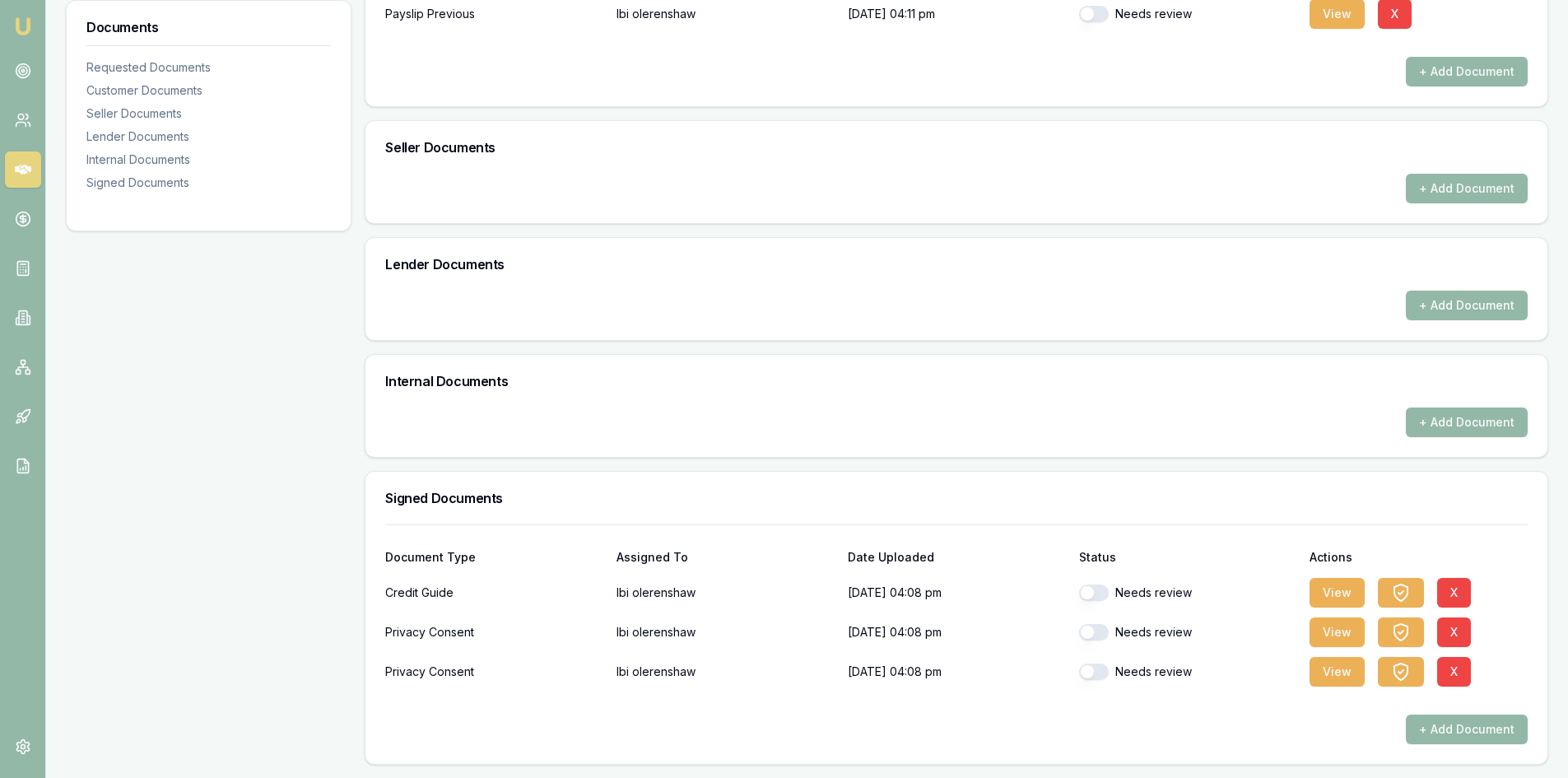
click at [1091, 596] on button "button" at bounding box center [1094, 592] width 29 height 16
checkbox input "true"
click at [1089, 635] on button "button" at bounding box center [1094, 631] width 29 height 16
checkbox input "true"
click at [1094, 672] on button "button" at bounding box center [1094, 671] width 29 height 16
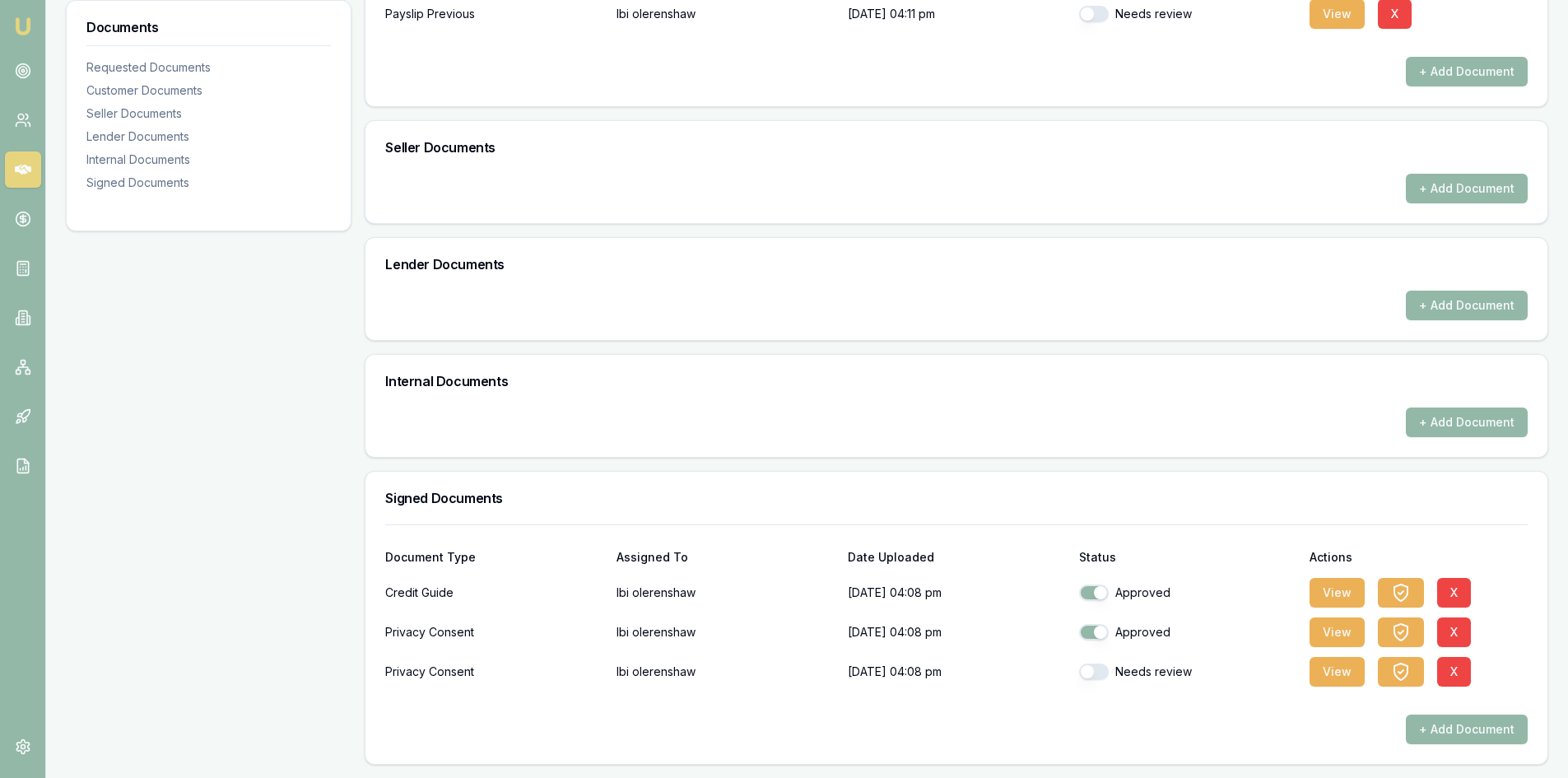
checkbox input "true"
click at [1328, 622] on button "View" at bounding box center [1337, 631] width 55 height 29
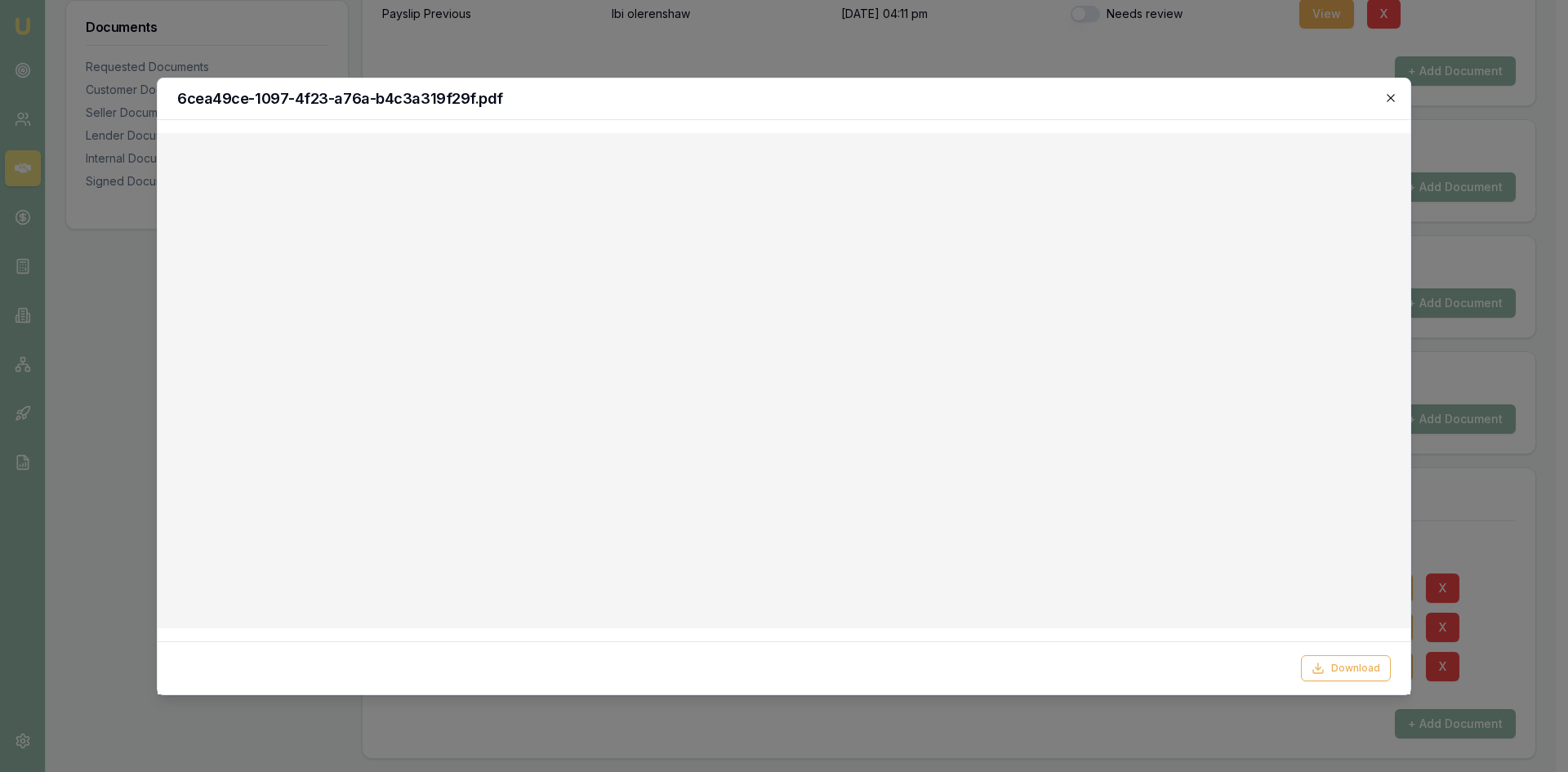
click at [1391, 101] on icon "button" at bounding box center [1391, 98] width 13 height 13
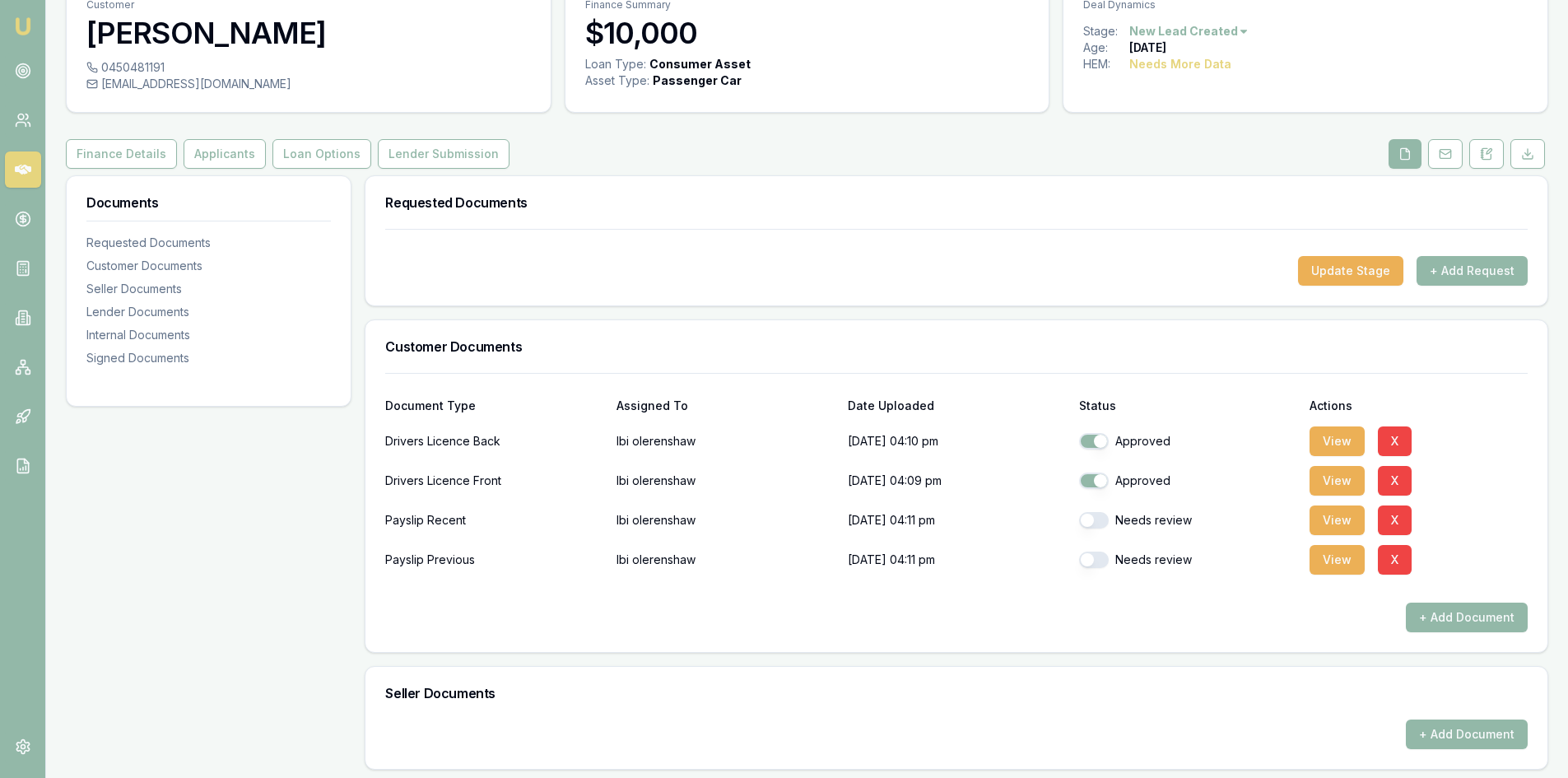
scroll to position [0, 0]
